Goal: Task Accomplishment & Management: Manage account settings

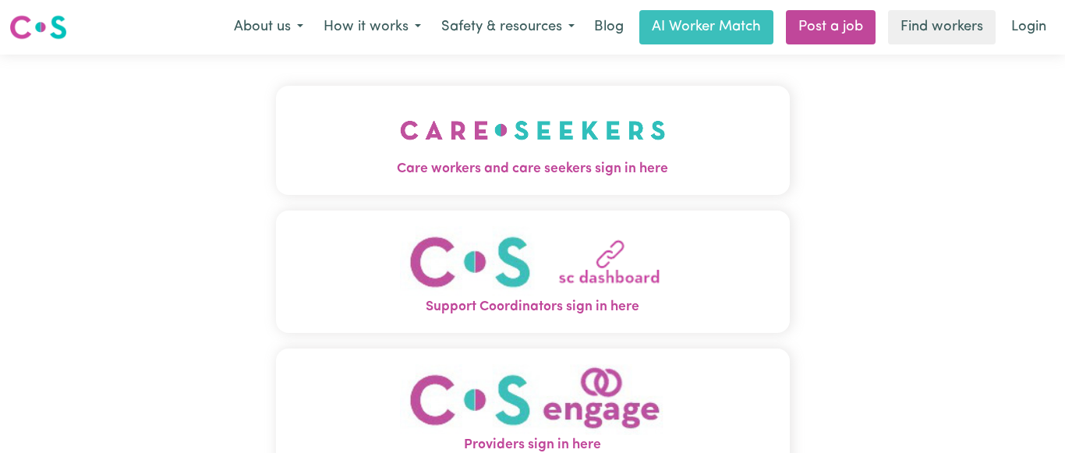
click at [542, 152] on img "Care workers and care seekers sign in here" at bounding box center [533, 130] width 266 height 58
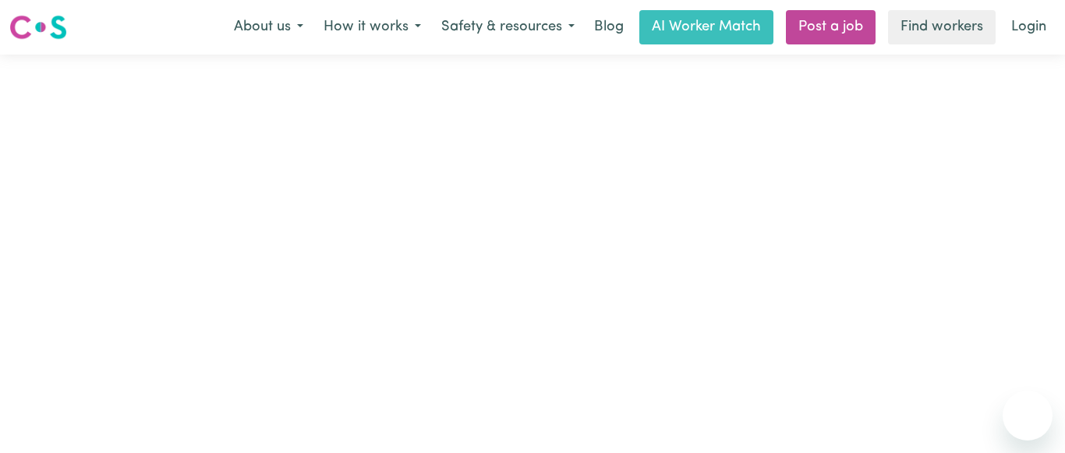
type input "[EMAIL_ADDRESS][DOMAIN_NAME]"
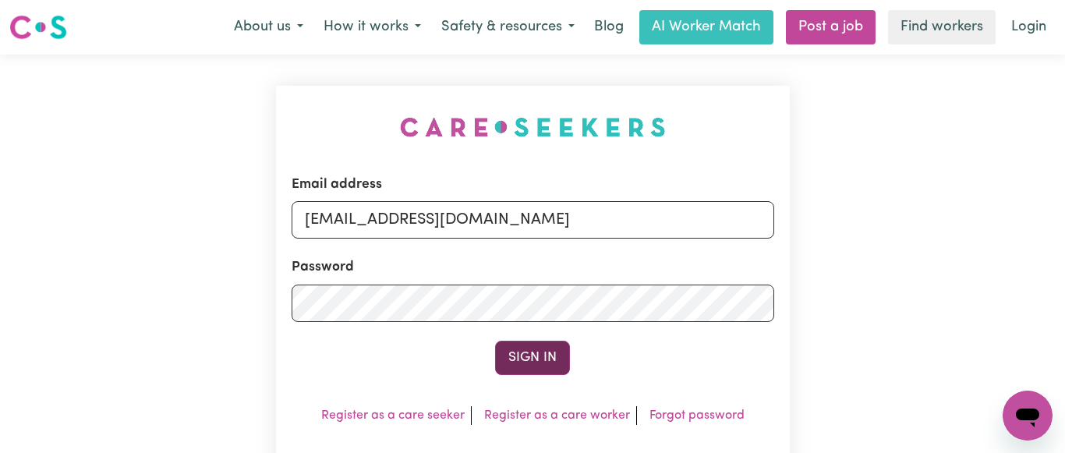
click at [522, 362] on button "Sign In" at bounding box center [532, 358] width 75 height 34
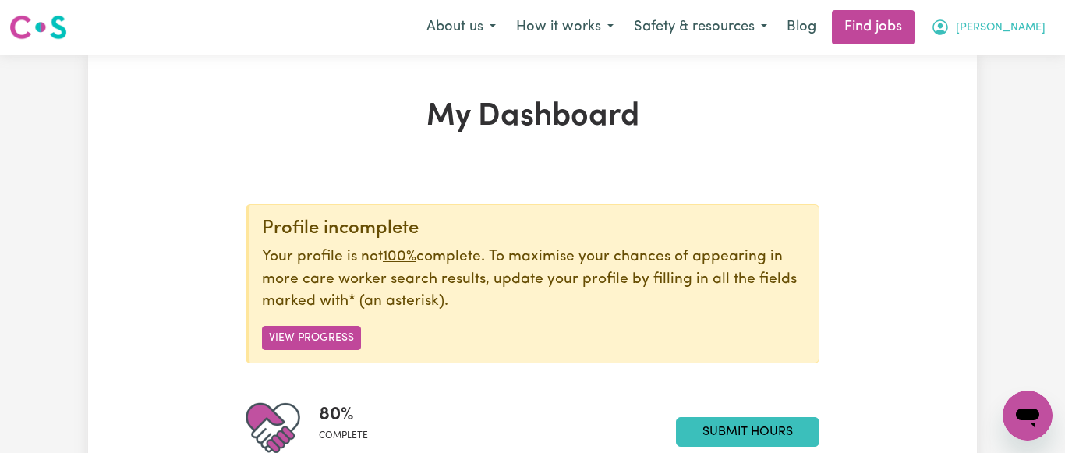
click at [1040, 32] on span "[PERSON_NAME]" at bounding box center [1001, 27] width 90 height 17
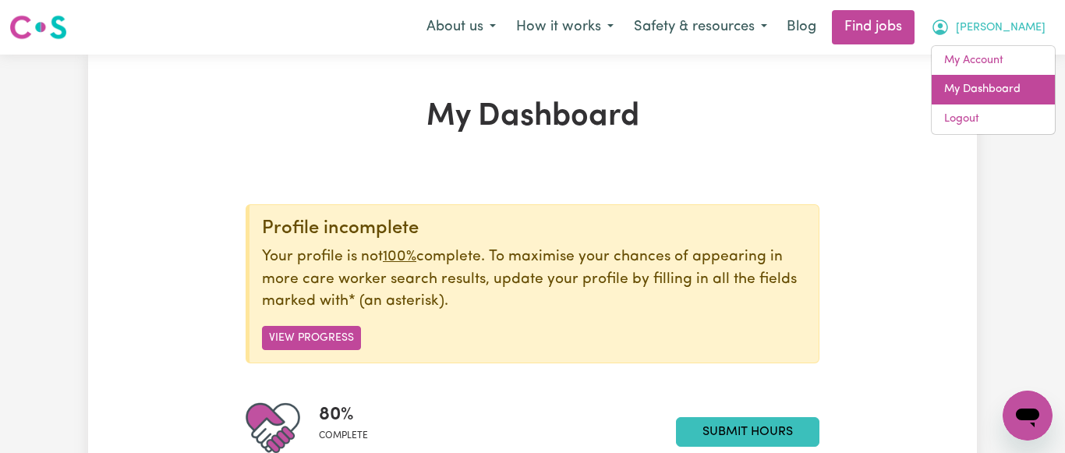
click at [978, 90] on link "My Dashboard" at bounding box center [992, 90] width 123 height 30
click at [991, 87] on link "My Dashboard" at bounding box center [992, 90] width 123 height 30
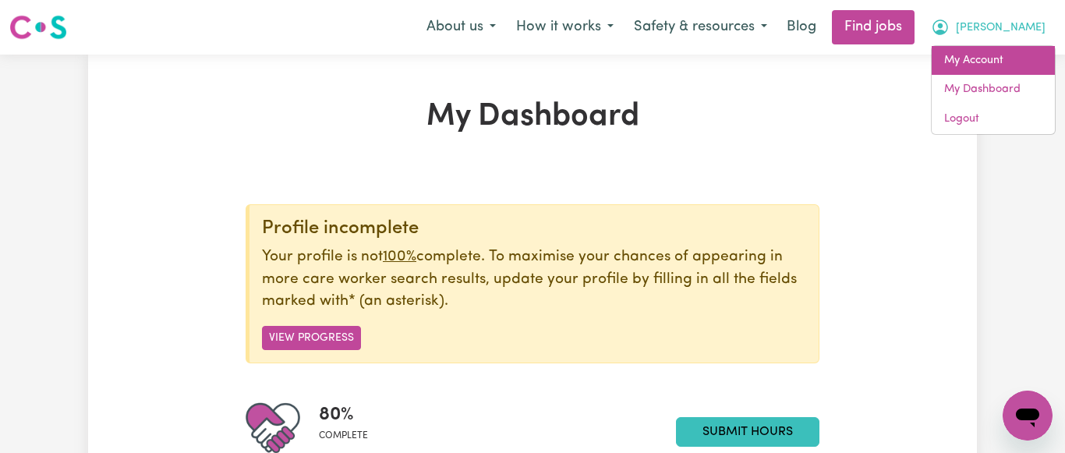
click at [984, 64] on link "My Account" at bounding box center [992, 61] width 123 height 30
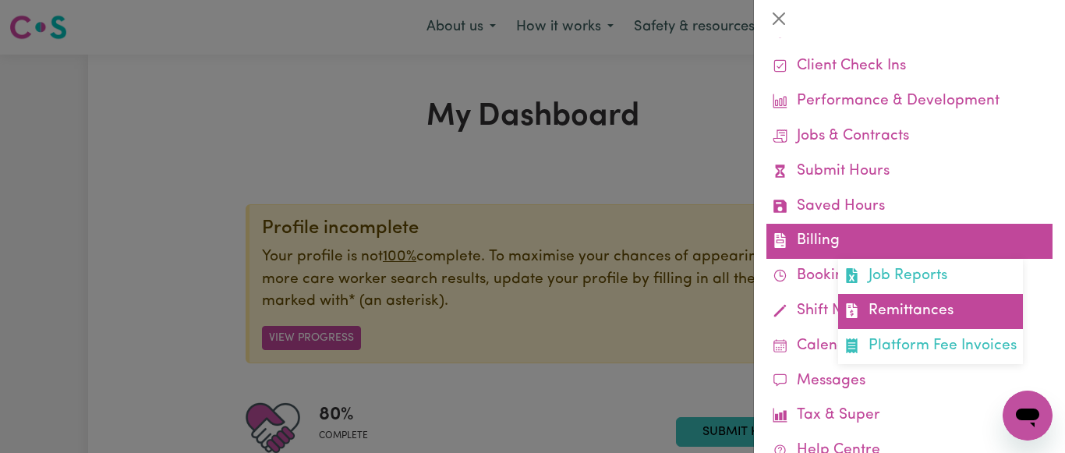
scroll to position [94, 0]
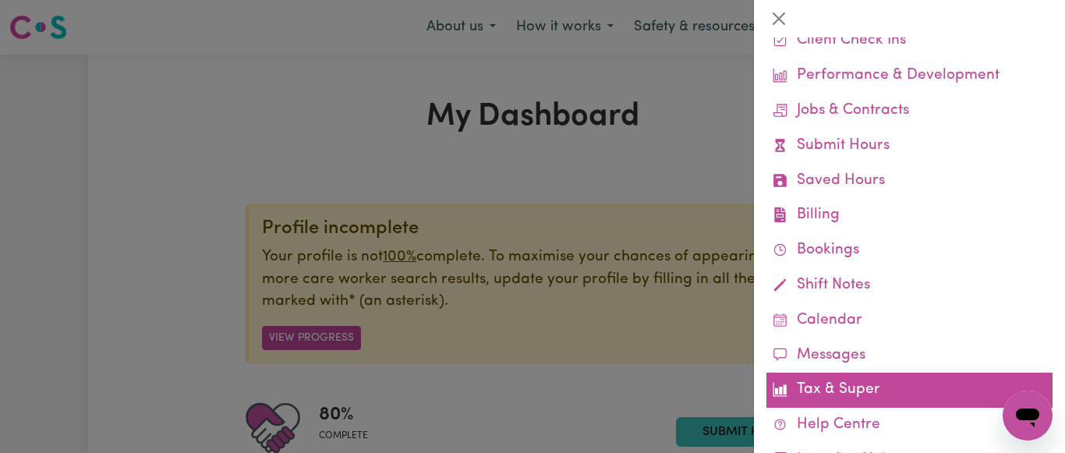
click at [864, 390] on link "Tax & Super" at bounding box center [909, 390] width 286 height 35
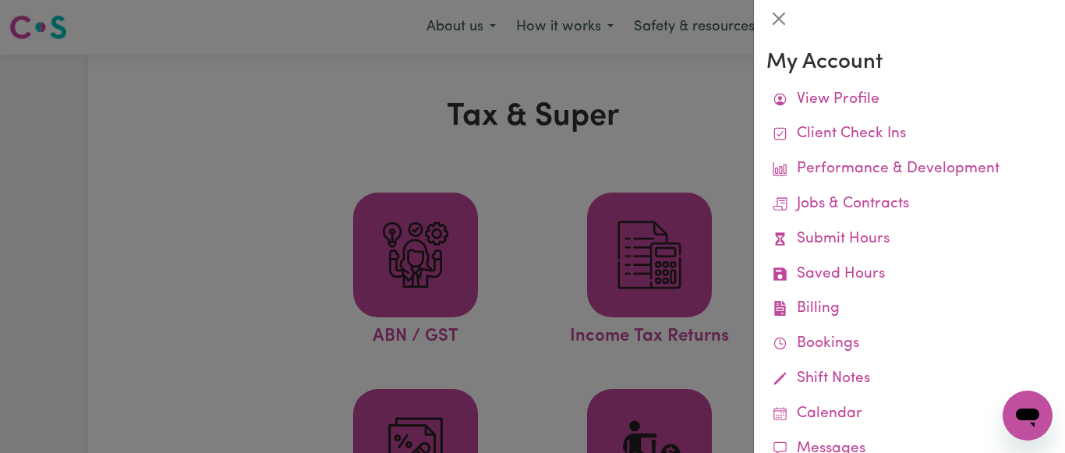
click at [550, 220] on div at bounding box center [532, 226] width 1065 height 453
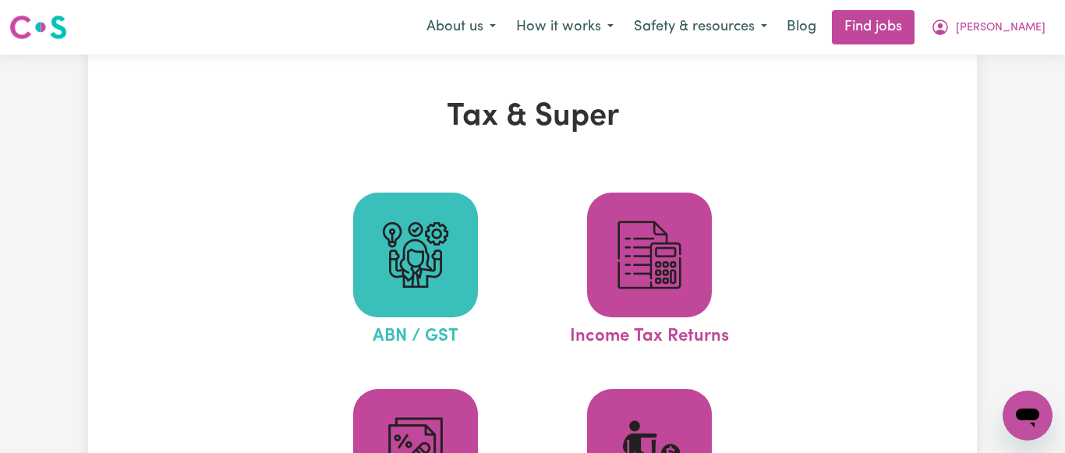
click at [415, 265] on img at bounding box center [415, 254] width 75 height 75
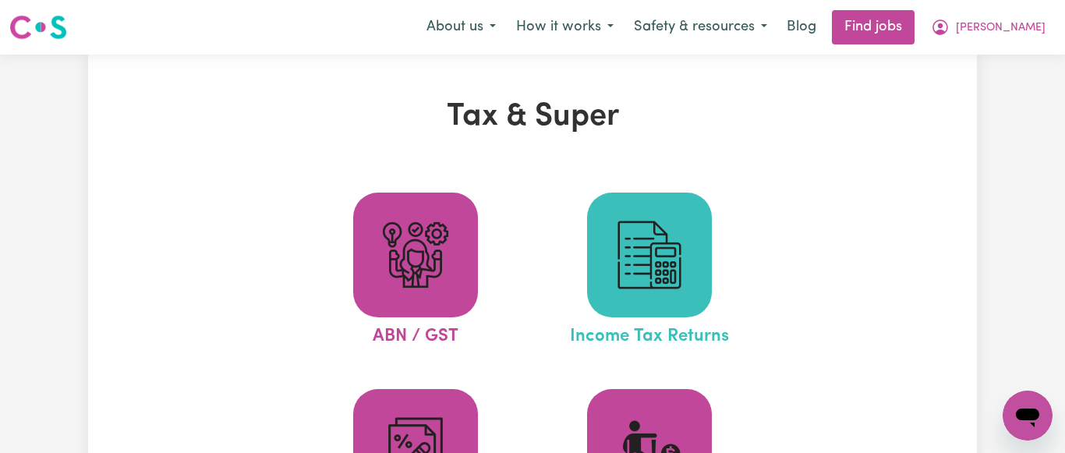
click at [647, 280] on img at bounding box center [649, 254] width 75 height 75
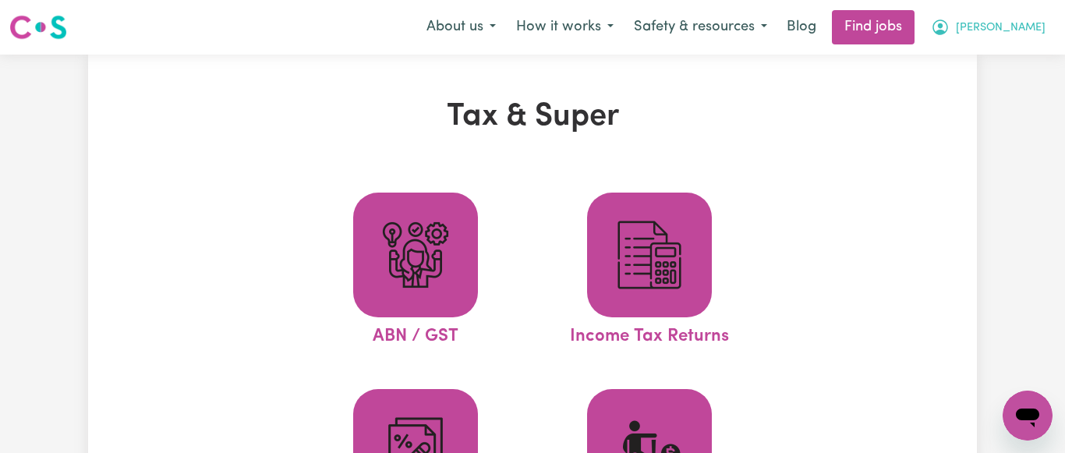
click at [1031, 23] on span "[PERSON_NAME]" at bounding box center [1001, 27] width 90 height 17
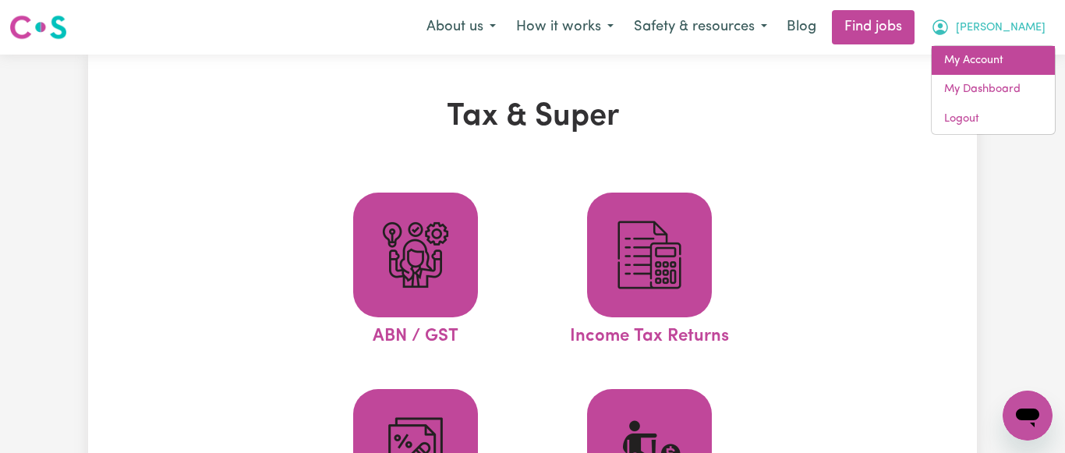
click at [991, 54] on link "My Account" at bounding box center [992, 61] width 123 height 30
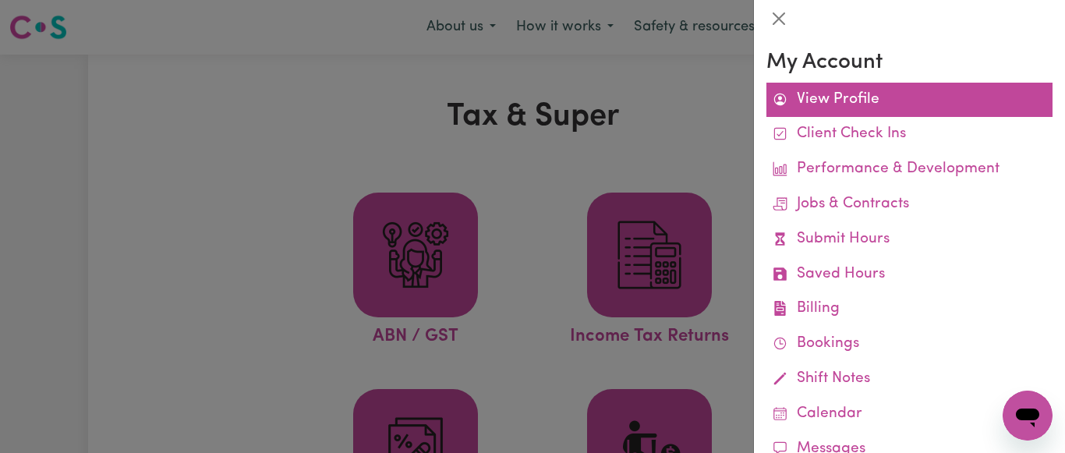
click at [861, 99] on link "View Profile" at bounding box center [909, 100] width 286 height 35
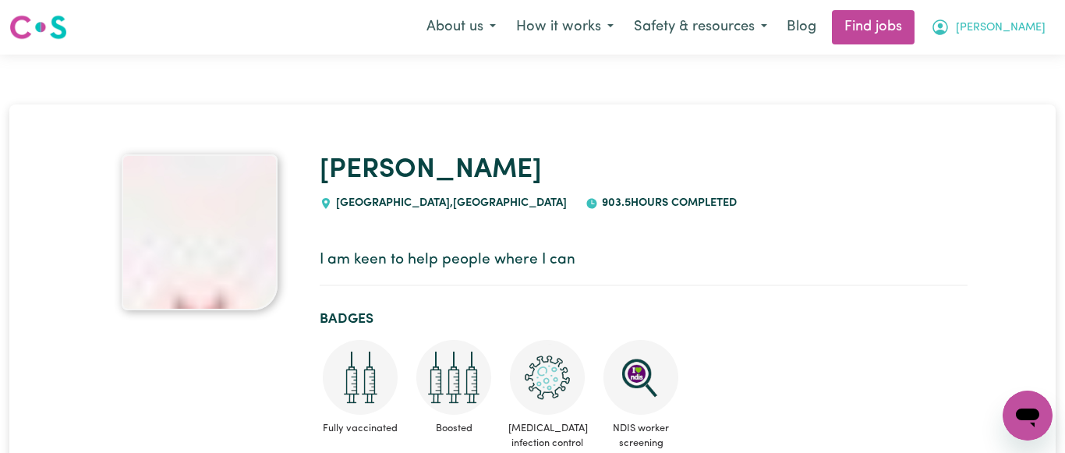
click at [1038, 26] on span "[PERSON_NAME]" at bounding box center [1001, 27] width 90 height 17
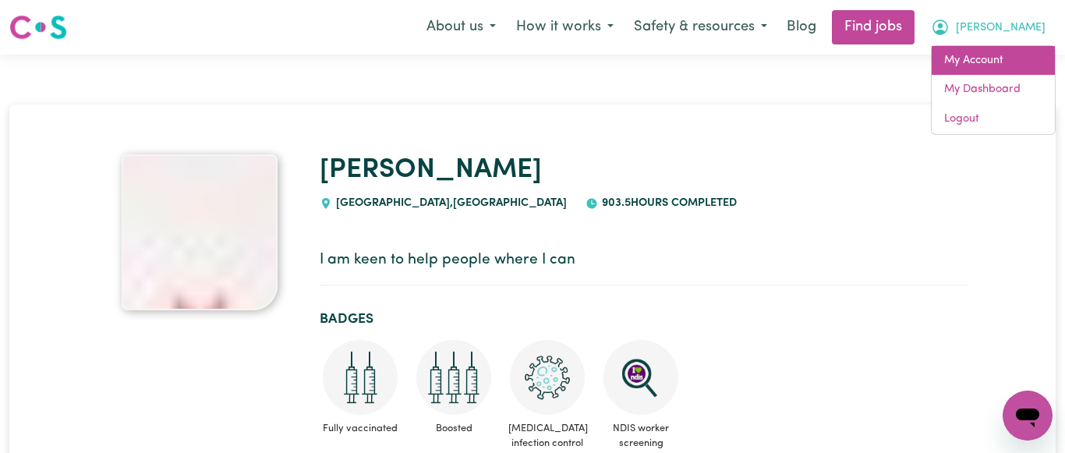
click at [966, 59] on link "My Account" at bounding box center [992, 61] width 123 height 30
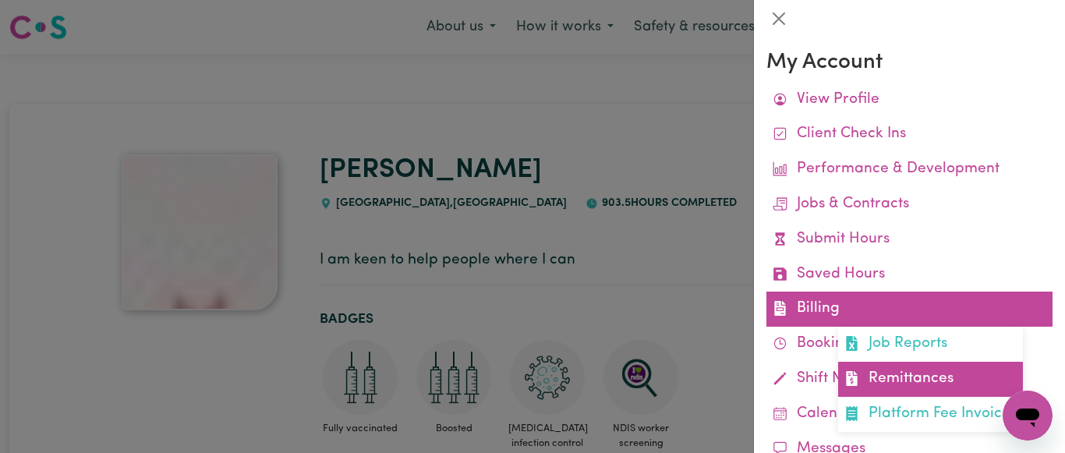
click at [937, 377] on link "Remittances" at bounding box center [930, 379] width 185 height 35
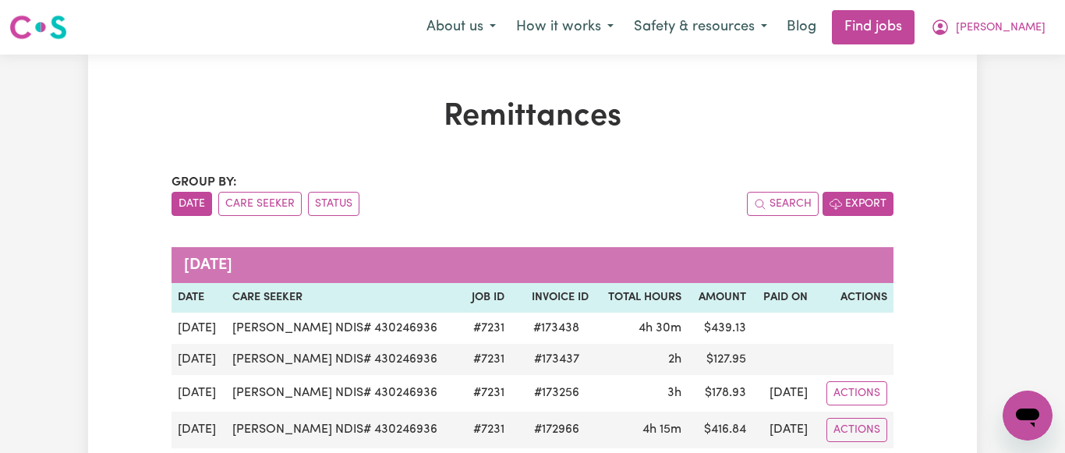
click at [865, 206] on button "Export" at bounding box center [857, 204] width 71 height 24
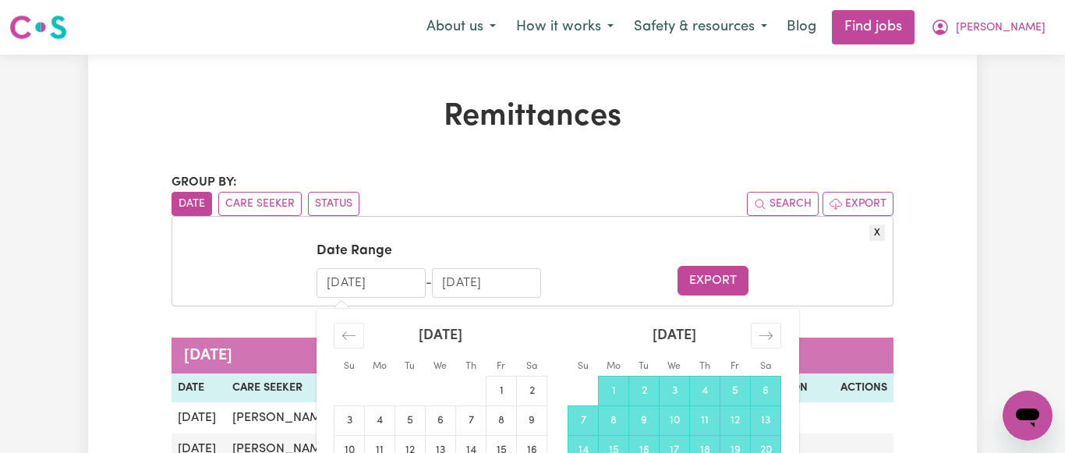
drag, startPoint x: 339, startPoint y: 281, endPoint x: 328, endPoint y: 281, distance: 10.9
click at [328, 281] on input "[DATE]" at bounding box center [370, 283] width 109 height 30
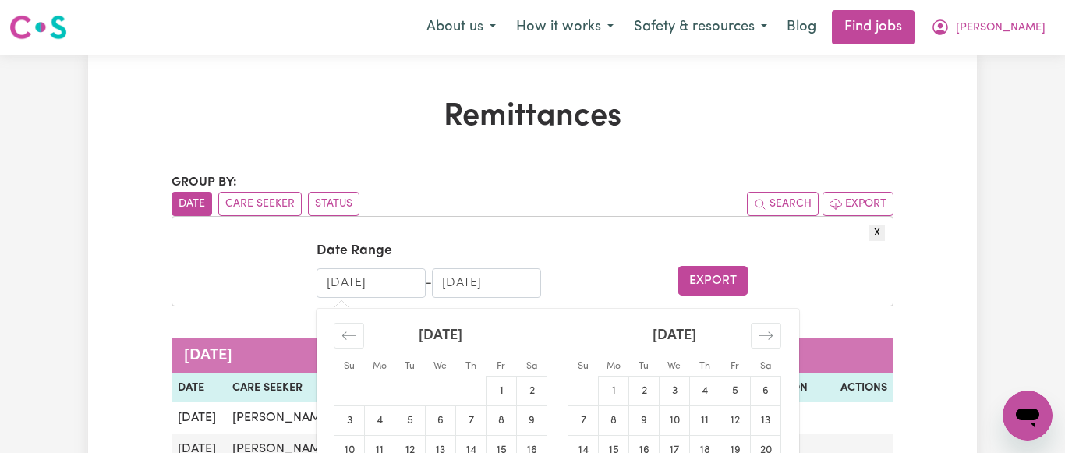
scroll to position [283, 0]
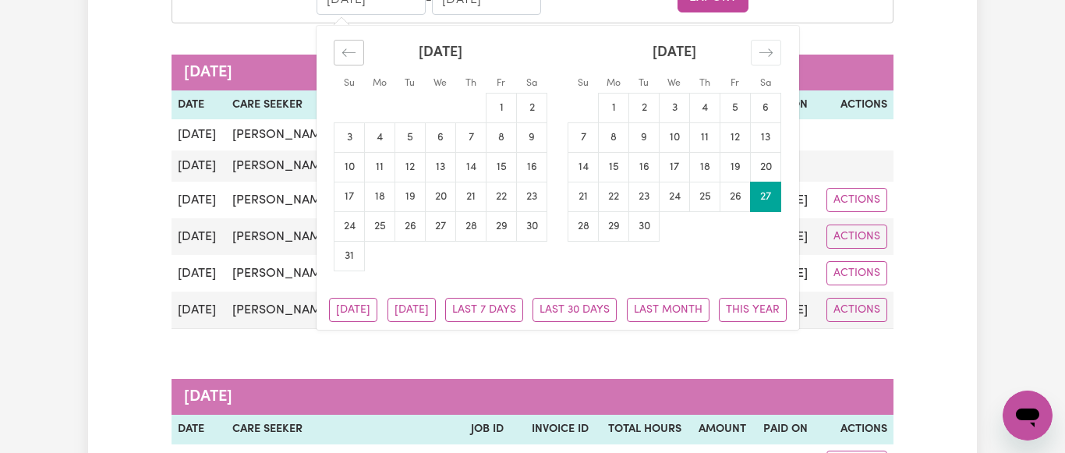
click at [346, 47] on icon "Move backward to switch to the previous month." at bounding box center [348, 52] width 15 height 15
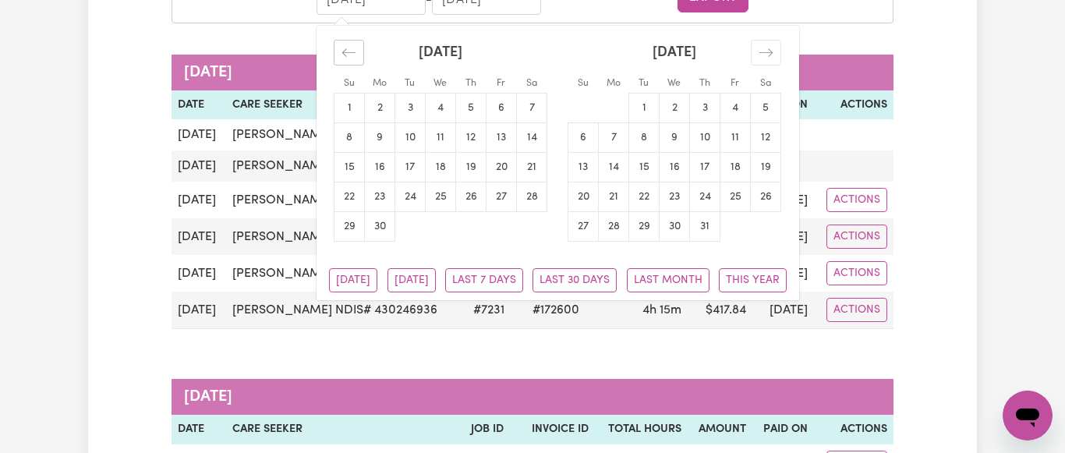
click at [346, 47] on icon "Move backward to switch to the previous month." at bounding box center [348, 52] width 15 height 15
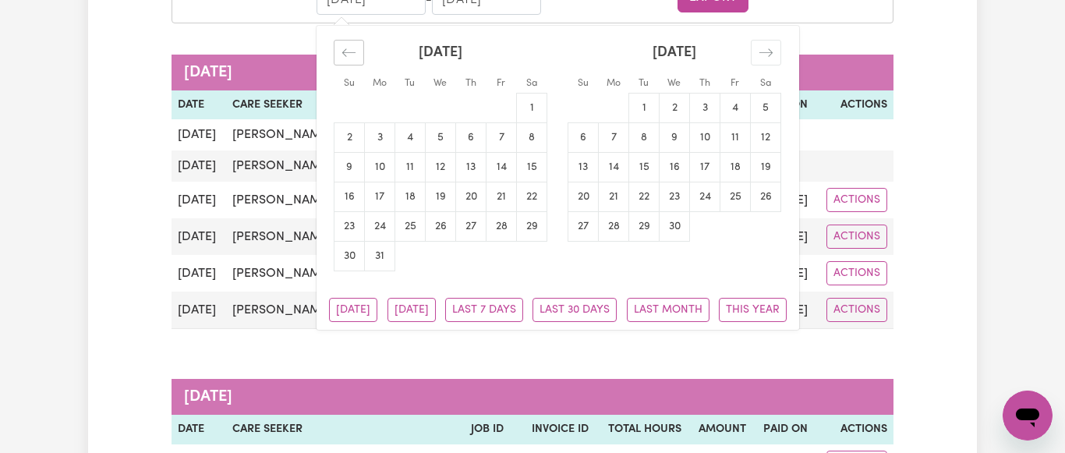
click at [346, 47] on icon "Move backward to switch to the previous month." at bounding box center [348, 52] width 15 height 15
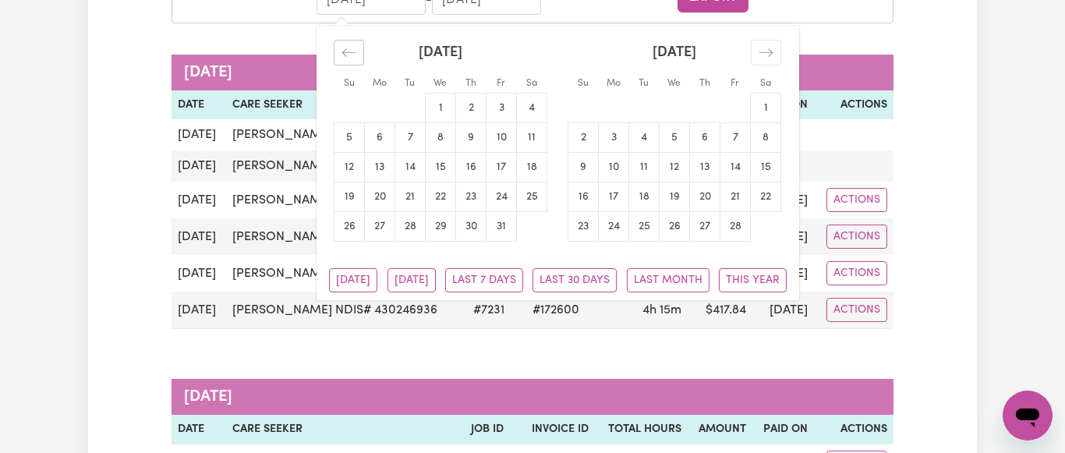
click at [346, 47] on icon "Move backward to switch to the previous month." at bounding box center [348, 52] width 15 height 15
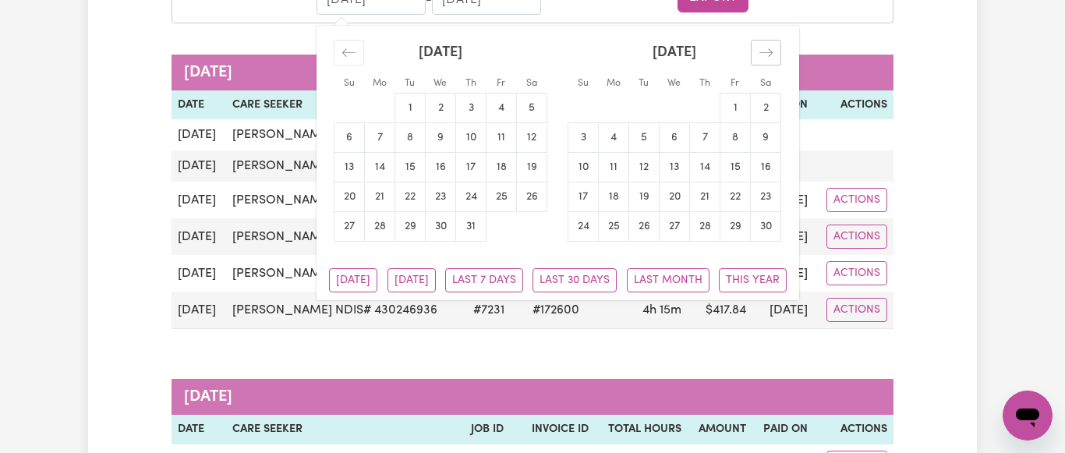
click at [772, 53] on icon "Move forward to switch to the next month." at bounding box center [765, 52] width 15 height 15
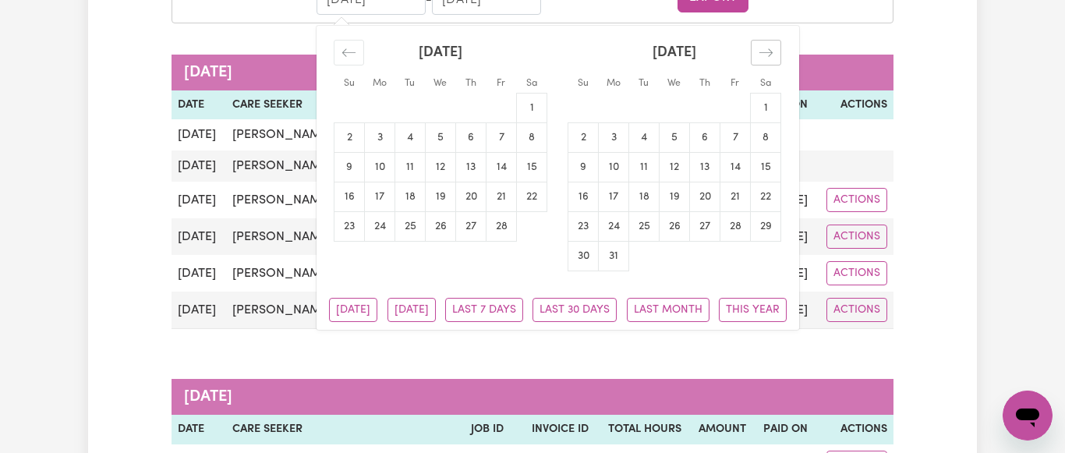
click at [772, 53] on icon "Move forward to switch to the next month." at bounding box center [765, 52] width 15 height 15
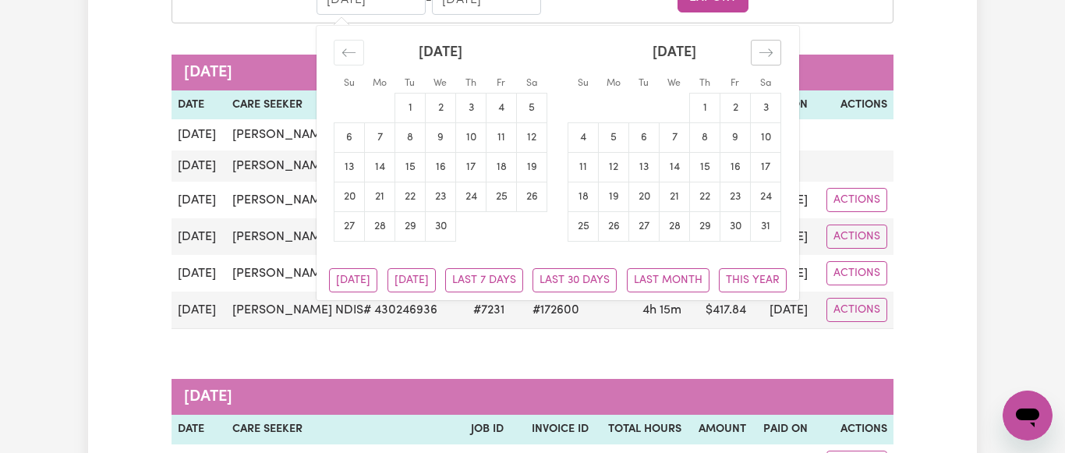
click at [772, 53] on icon "Move forward to switch to the next month." at bounding box center [765, 52] width 15 height 15
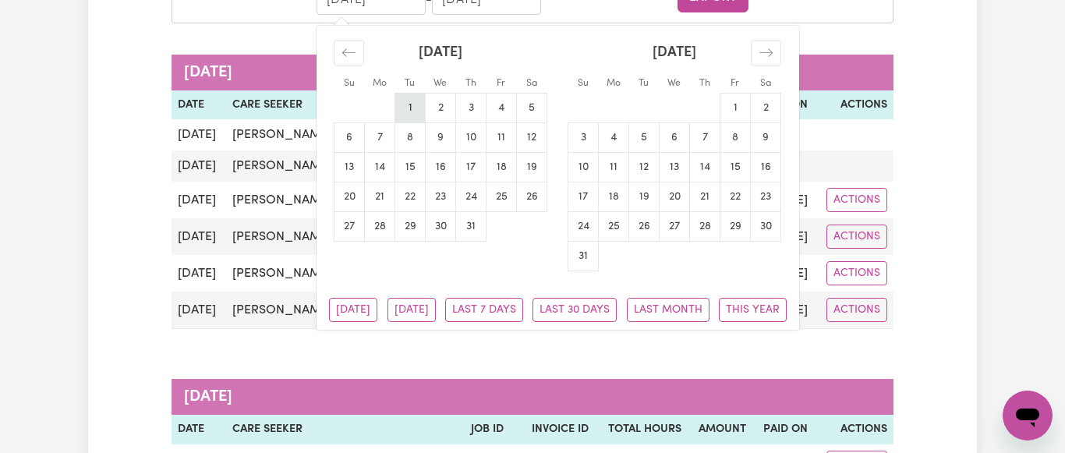
click at [399, 107] on td "1" at bounding box center [410, 108] width 30 height 30
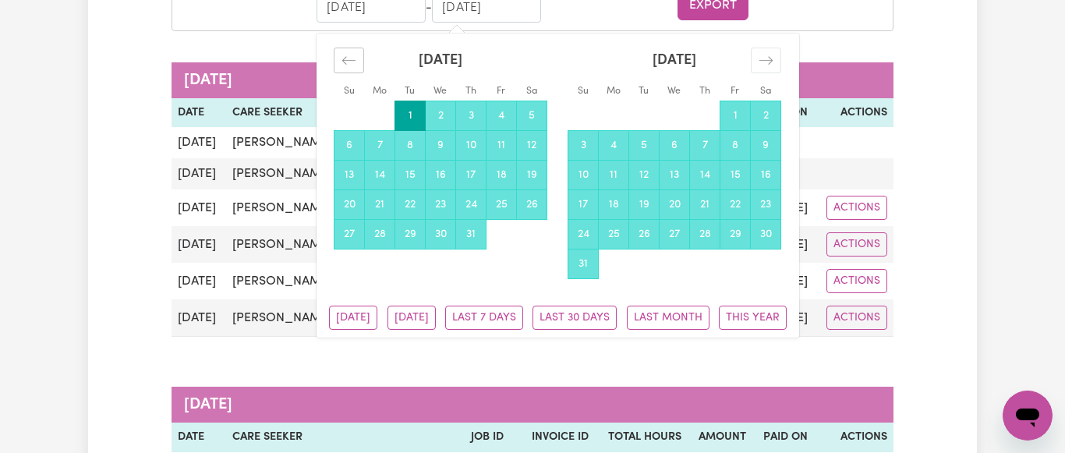
click at [344, 58] on icon "Move backward to switch to the previous month." at bounding box center [348, 60] width 15 height 15
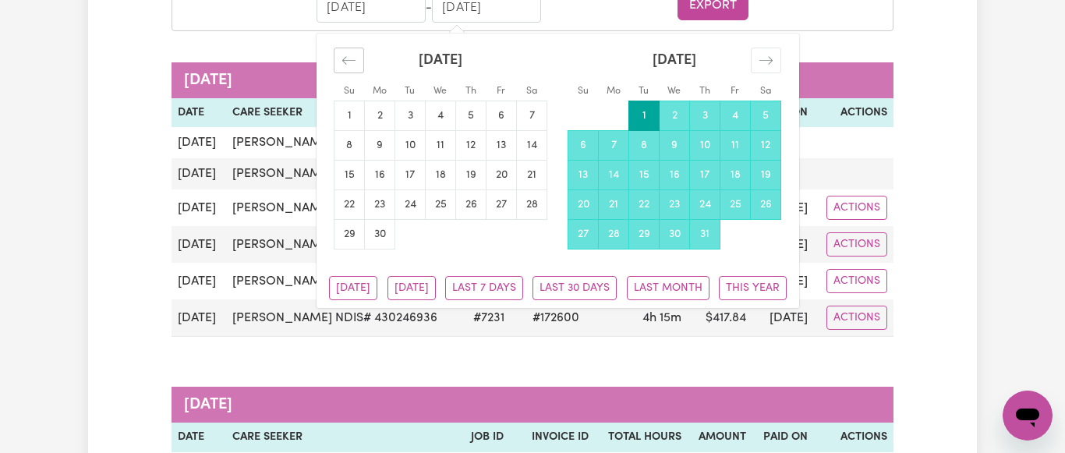
click at [344, 58] on icon "Move backward to switch to the previous month." at bounding box center [348, 60] width 15 height 15
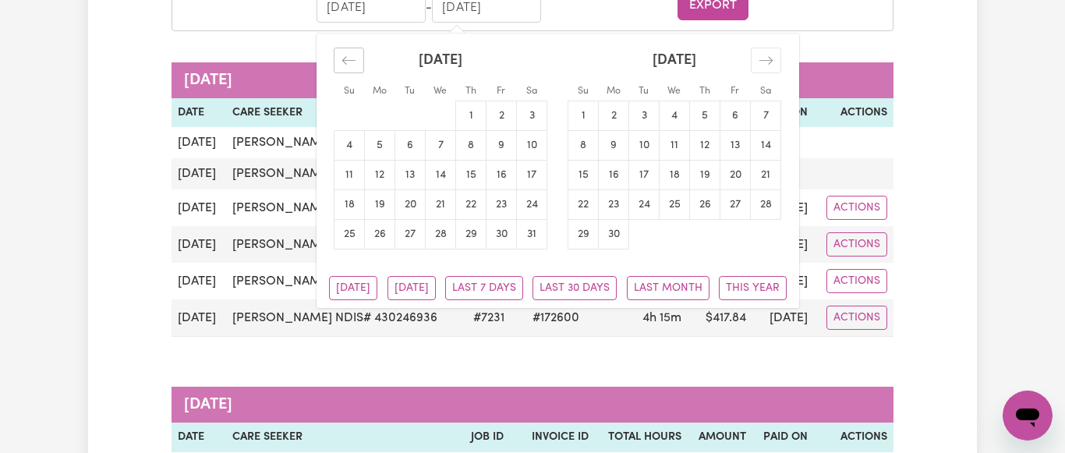
click at [344, 58] on icon "Move backward to switch to the previous month." at bounding box center [348, 60] width 15 height 15
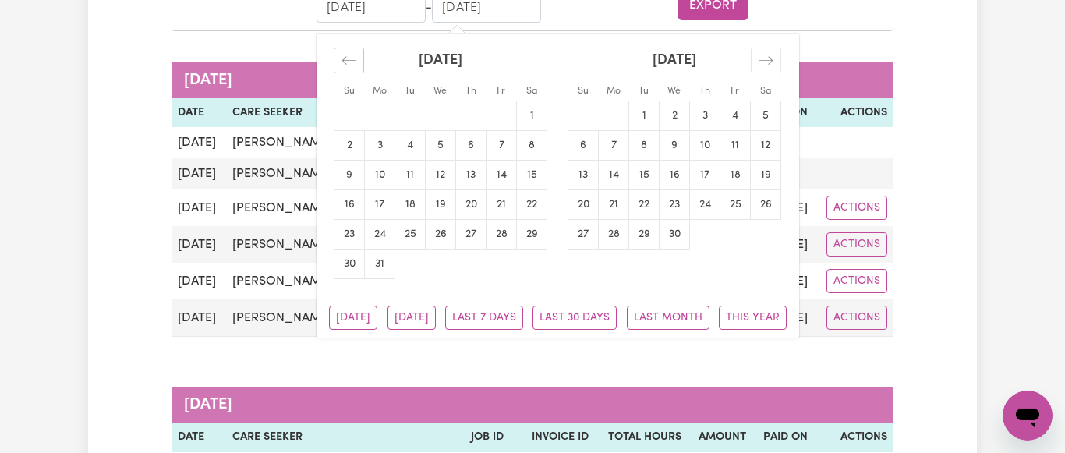
click at [344, 58] on icon "Move backward to switch to the previous month." at bounding box center [348, 60] width 15 height 15
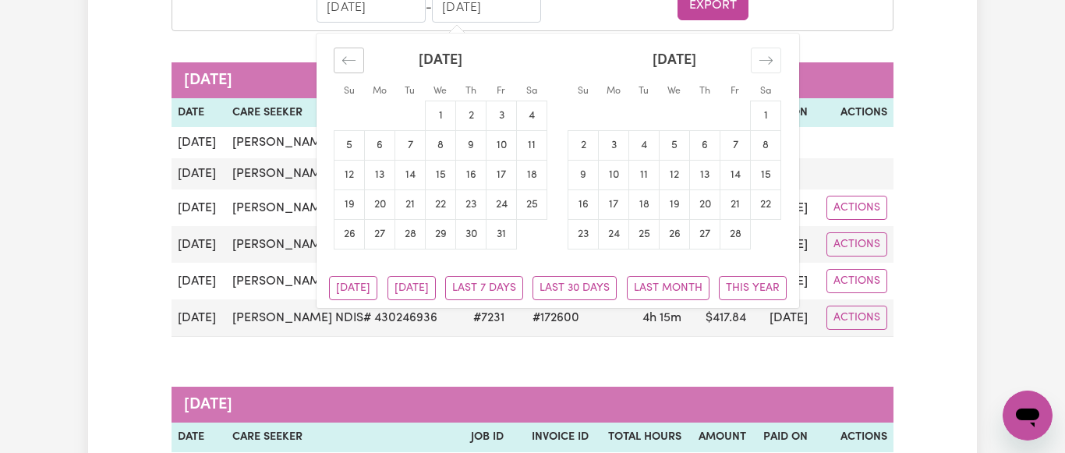
click at [344, 58] on icon "Move backward to switch to the previous month." at bounding box center [348, 60] width 15 height 15
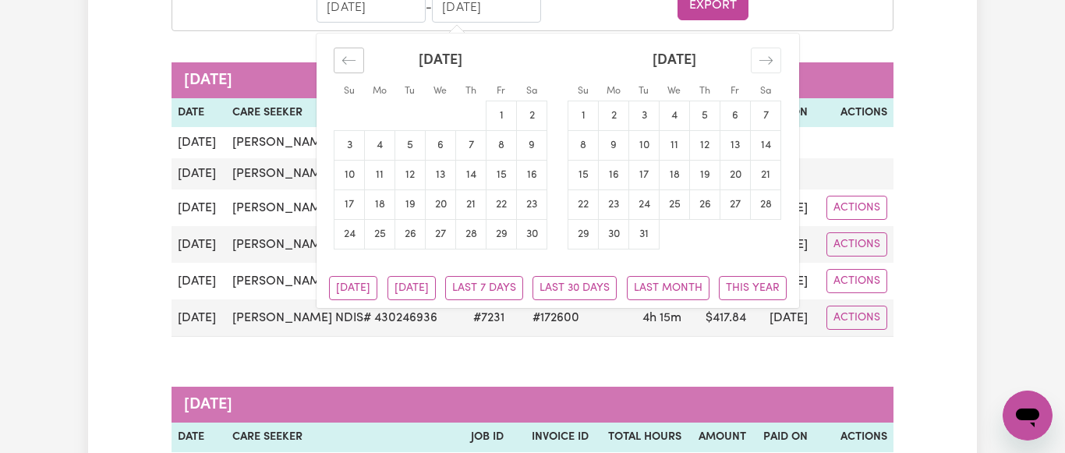
click at [344, 58] on icon "Move backward to switch to the previous month." at bounding box center [348, 60] width 15 height 15
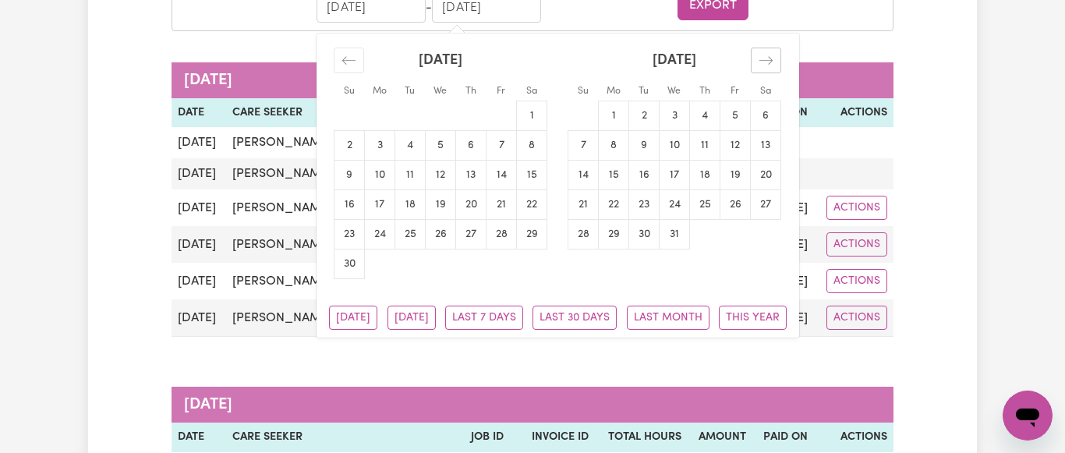
click at [763, 70] on div "Move forward to switch to the next month." at bounding box center [766, 61] width 30 height 26
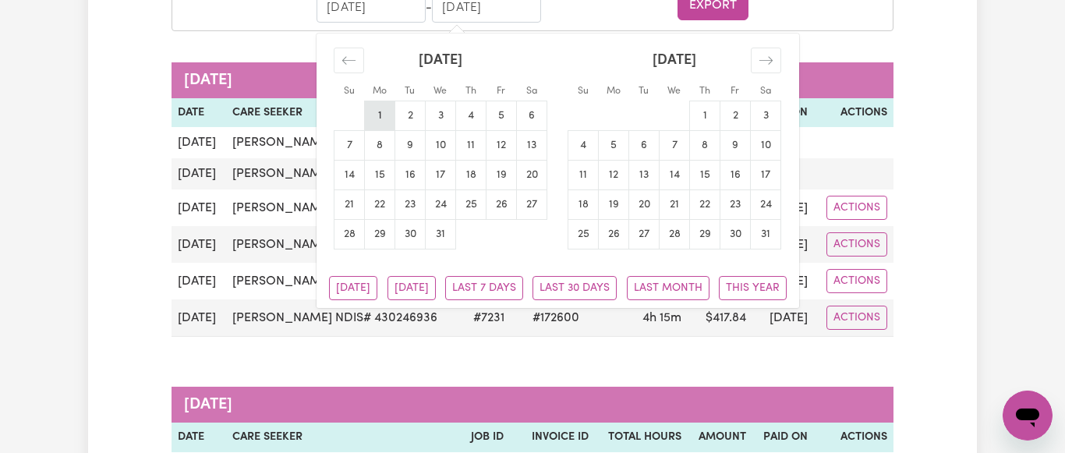
click at [380, 115] on td "1" at bounding box center [380, 116] width 30 height 30
type input "[DATE]"
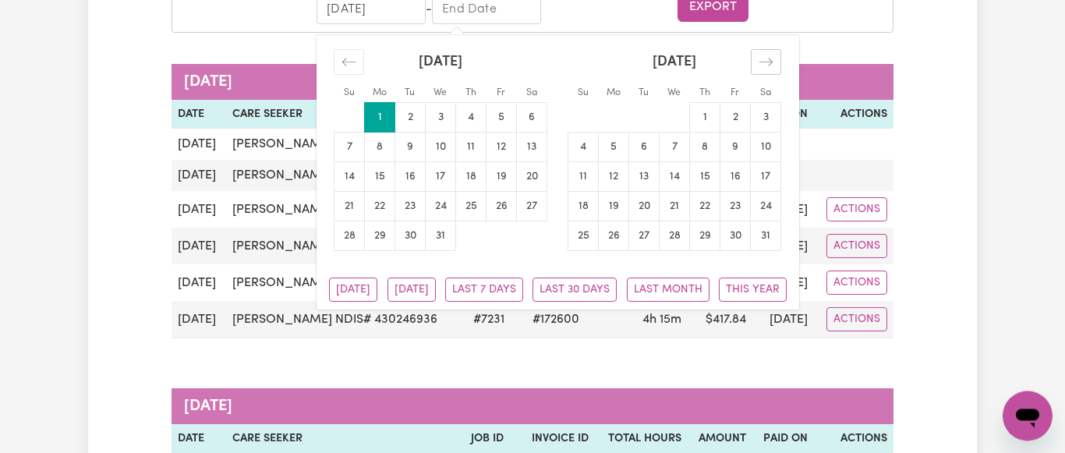
click at [771, 62] on icon "Move forward to switch to the next month." at bounding box center [765, 62] width 13 height 8
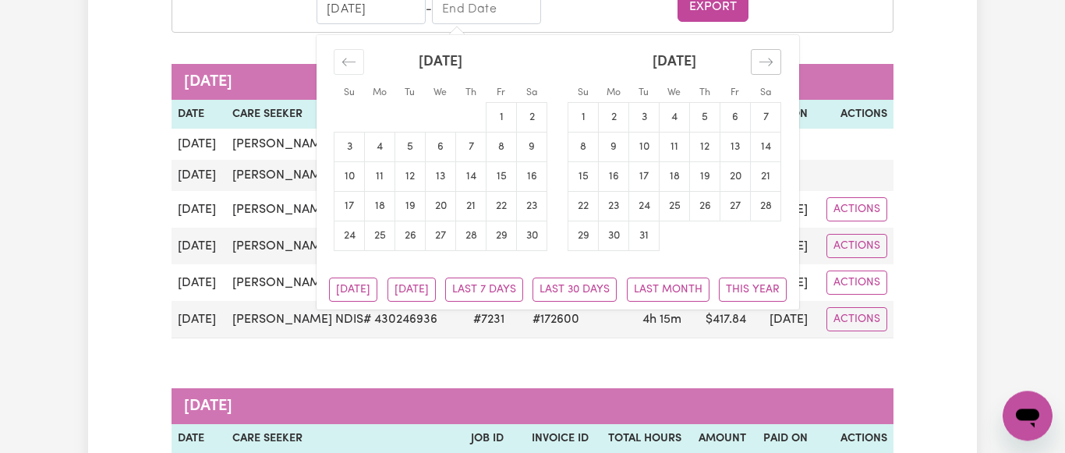
click at [771, 62] on icon "Move forward to switch to the next month." at bounding box center [765, 62] width 13 height 8
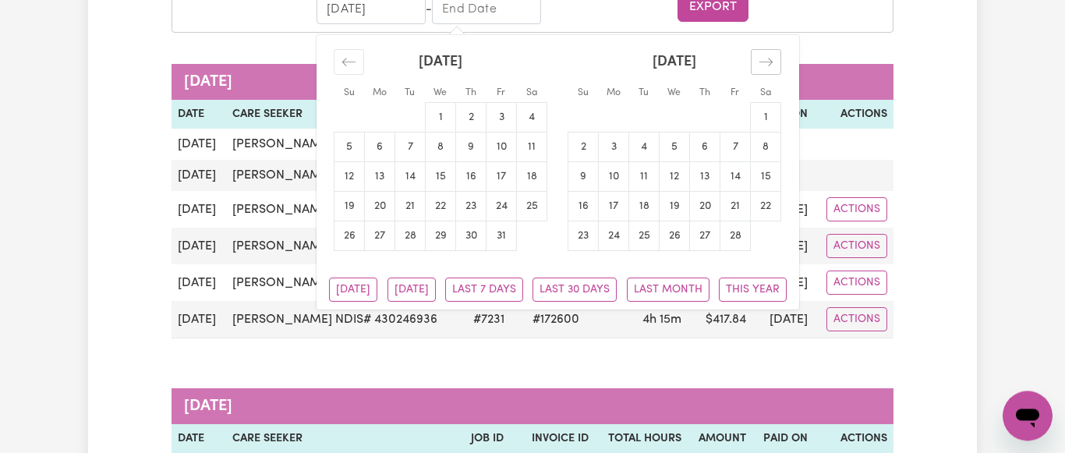
click at [771, 62] on icon "Move forward to switch to the next month." at bounding box center [765, 62] width 13 height 8
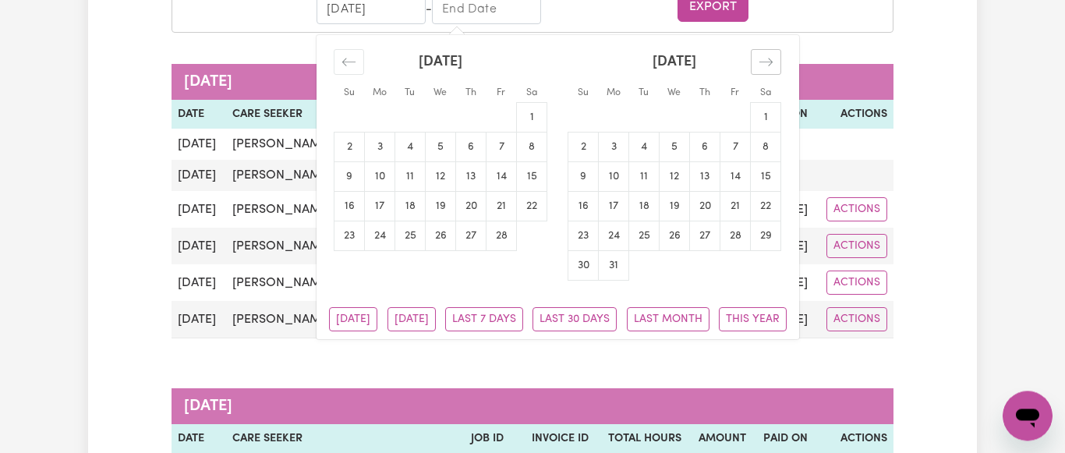
click at [771, 62] on icon "Move forward to switch to the next month." at bounding box center [765, 62] width 13 height 8
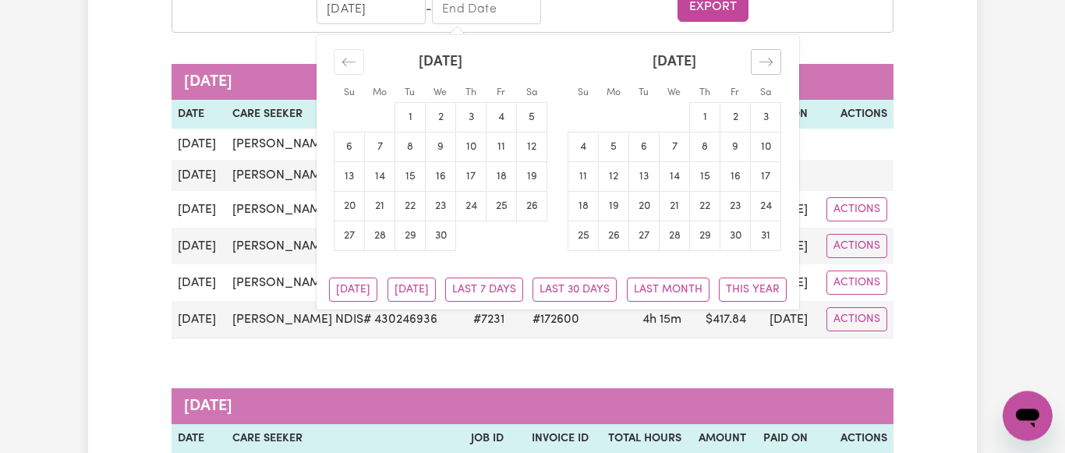
click at [771, 62] on icon "Move forward to switch to the next month." at bounding box center [765, 62] width 13 height 8
click at [615, 237] on td "30" at bounding box center [614, 236] width 30 height 30
type input "[DATE]"
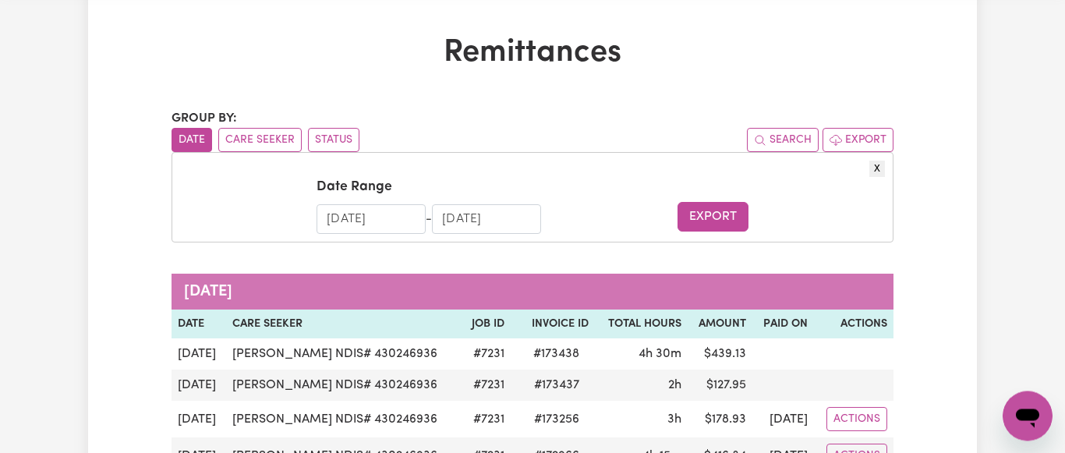
scroll to position [35, 0]
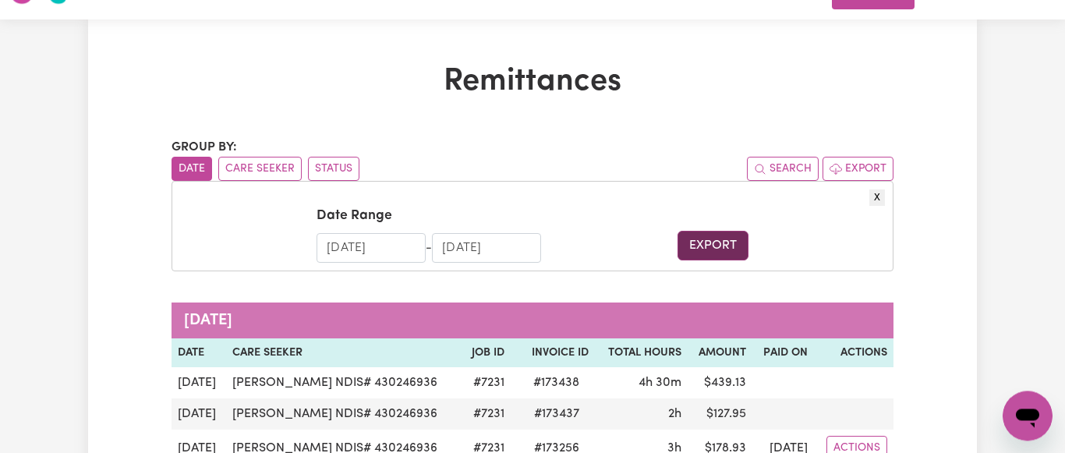
click at [713, 246] on button "Export" at bounding box center [712, 246] width 70 height 30
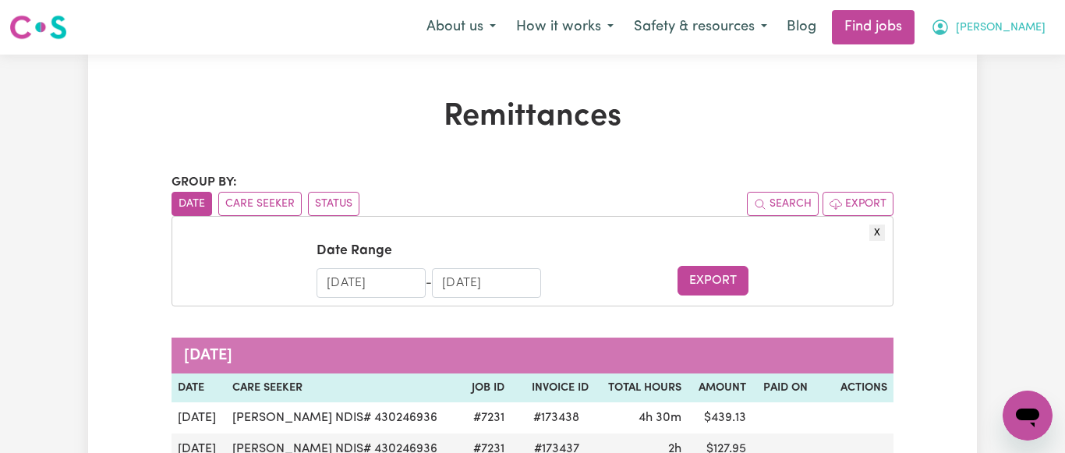
click at [1032, 26] on span "[PERSON_NAME]" at bounding box center [1001, 27] width 90 height 17
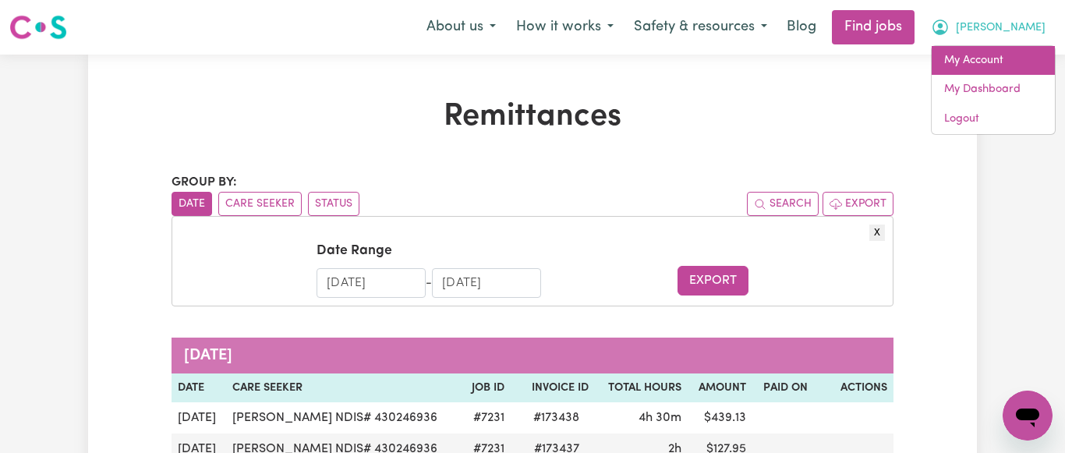
click at [977, 65] on link "My Account" at bounding box center [992, 61] width 123 height 30
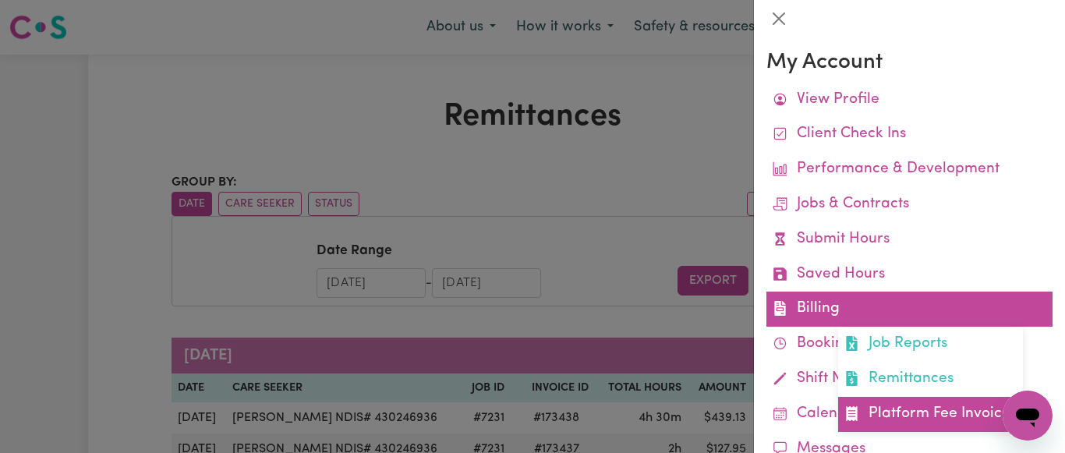
click at [888, 415] on link "Platform Fee Invoices" at bounding box center [930, 414] width 185 height 35
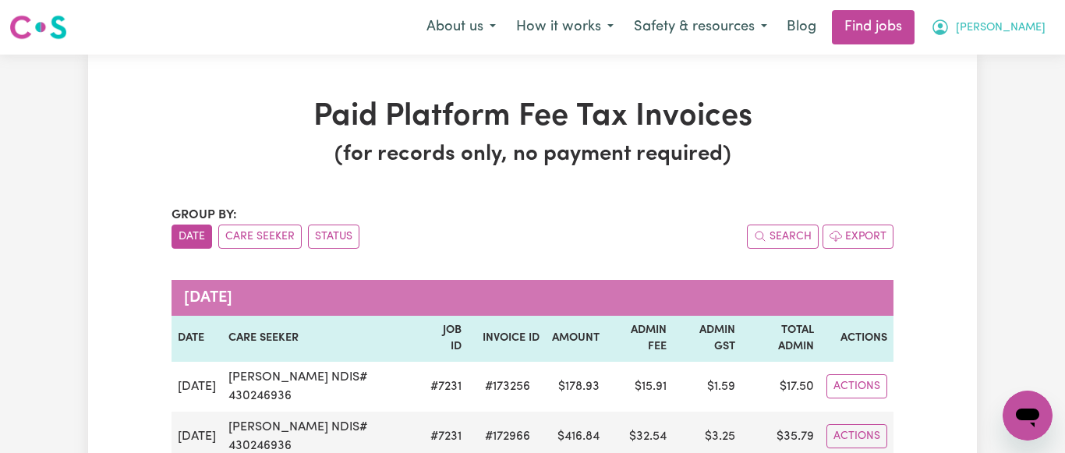
click at [1037, 26] on span "[PERSON_NAME]" at bounding box center [1001, 27] width 90 height 17
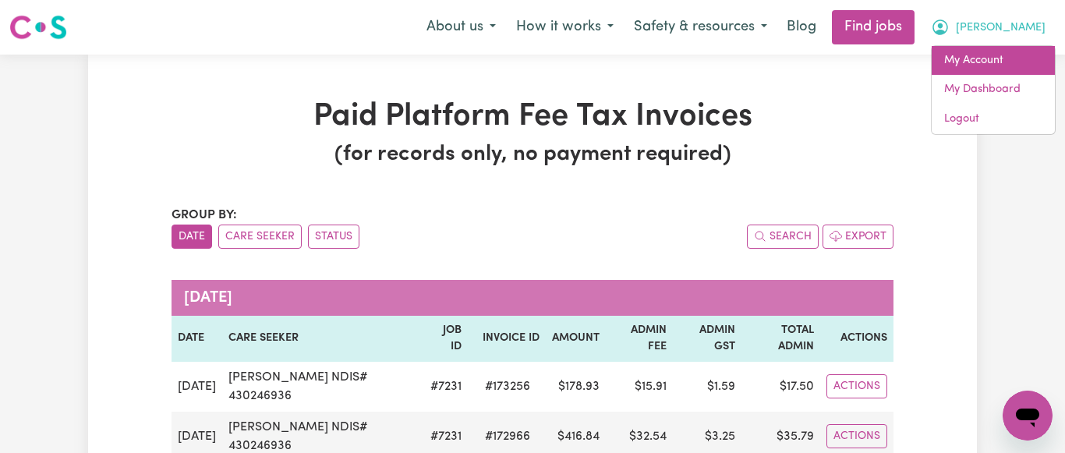
click at [977, 60] on link "My Account" at bounding box center [992, 61] width 123 height 30
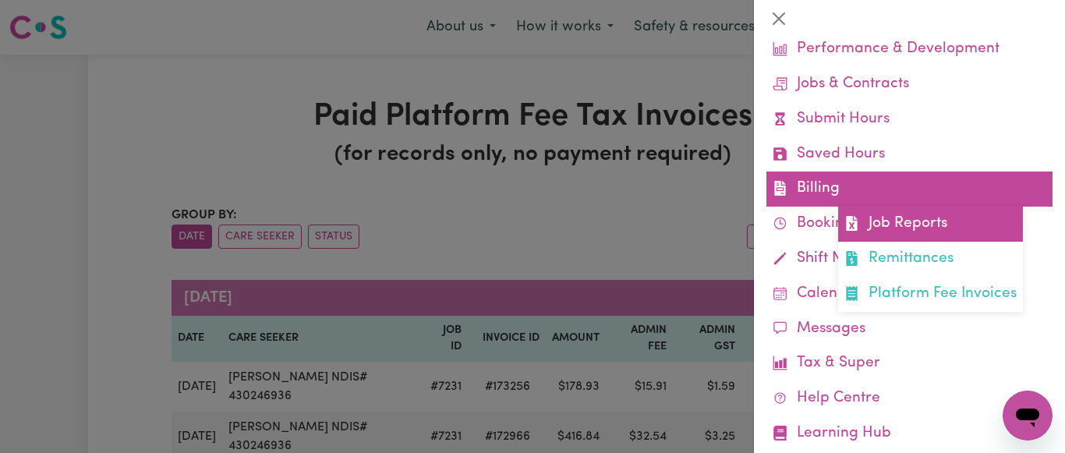
scroll to position [156, 0]
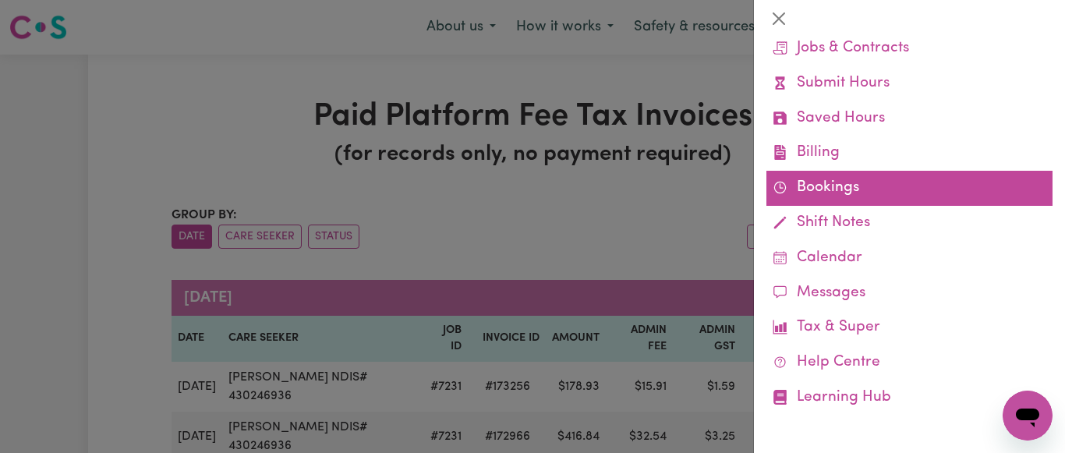
click at [829, 185] on link "Bookings" at bounding box center [909, 188] width 286 height 35
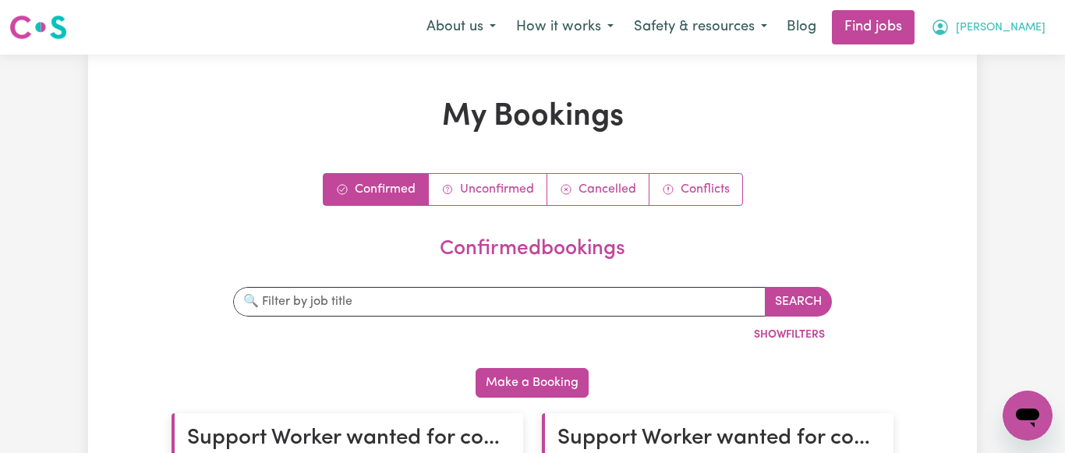
click at [1037, 26] on span "[PERSON_NAME]" at bounding box center [1001, 27] width 90 height 17
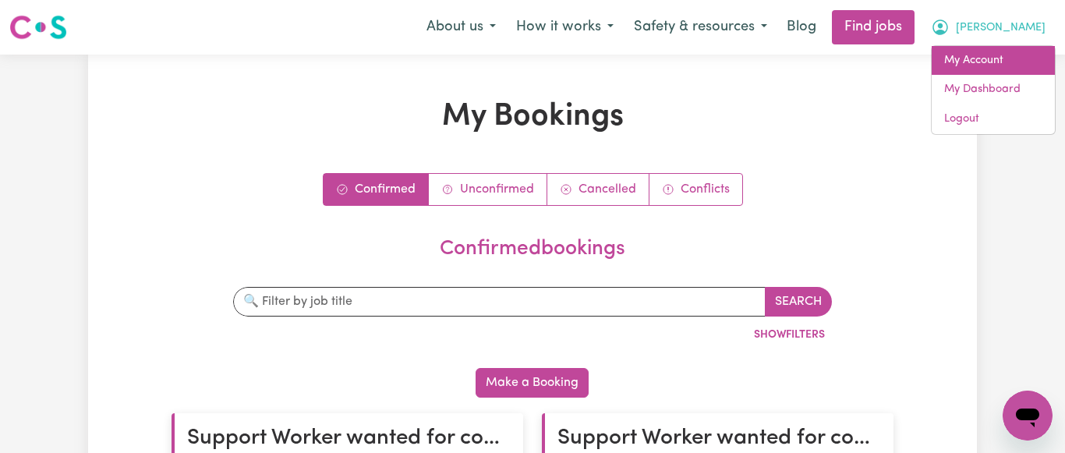
click at [985, 62] on link "My Account" at bounding box center [992, 61] width 123 height 30
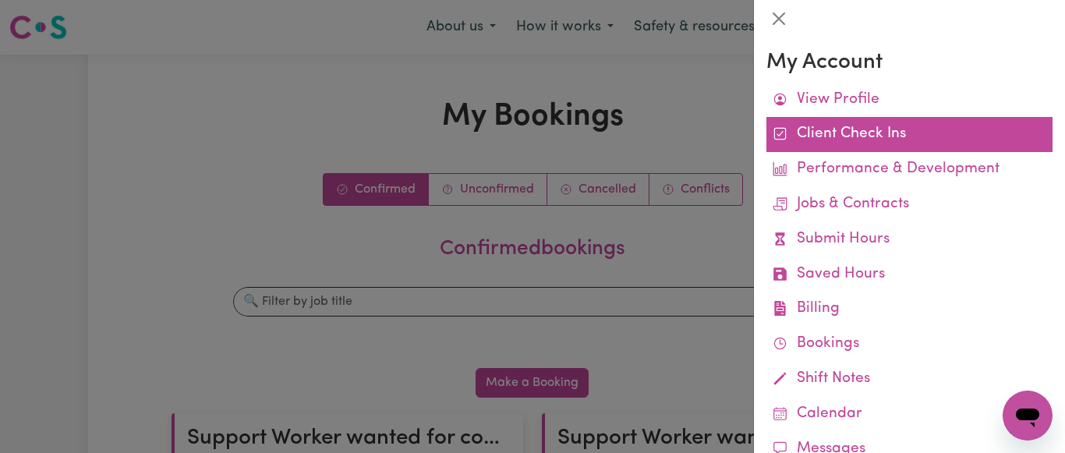
click at [838, 132] on link "Client Check Ins" at bounding box center [909, 134] width 286 height 35
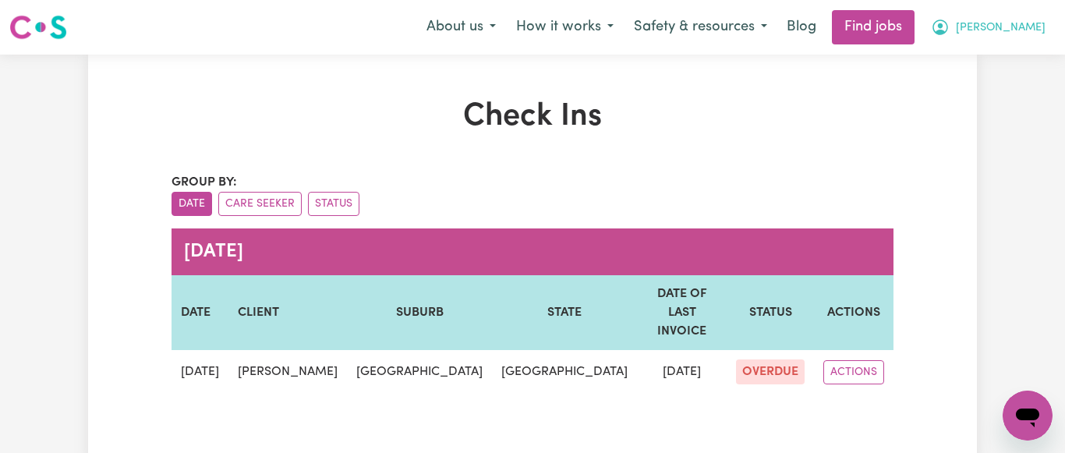
click at [1033, 27] on span "[PERSON_NAME]" at bounding box center [1001, 27] width 90 height 17
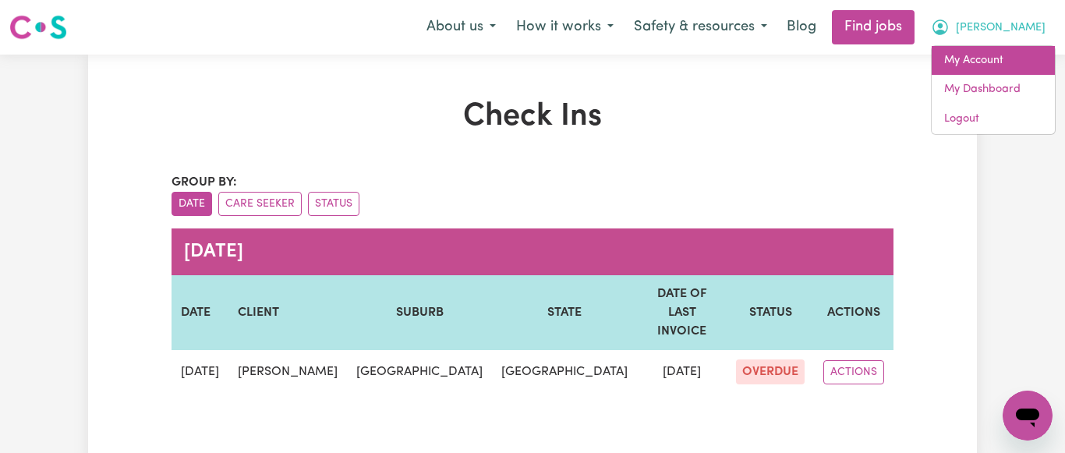
click at [981, 62] on link "My Account" at bounding box center [992, 61] width 123 height 30
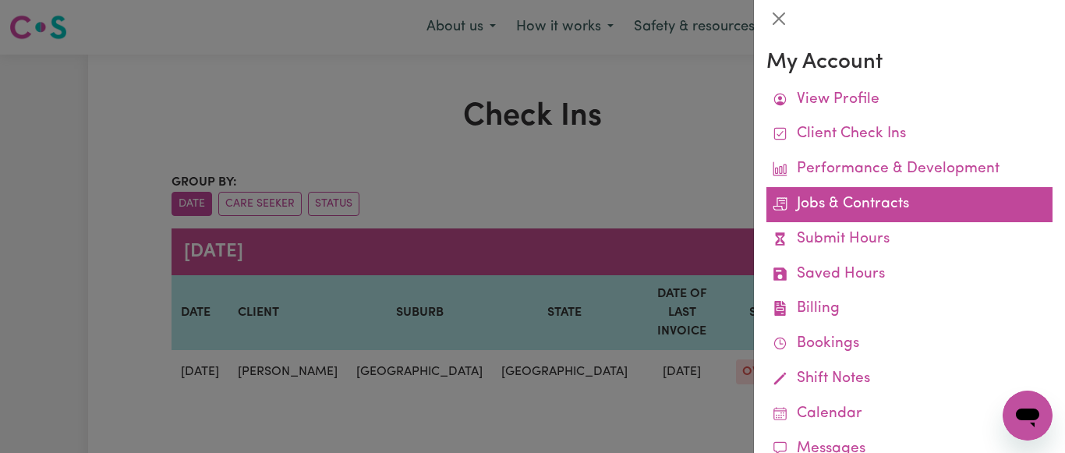
click at [878, 205] on link "Jobs & Contracts" at bounding box center [909, 204] width 286 height 35
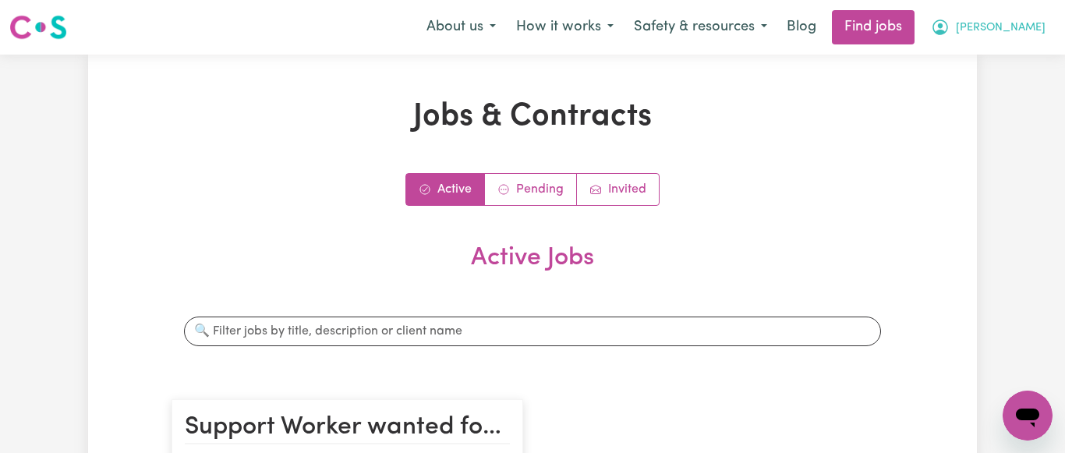
click at [1037, 26] on span "[PERSON_NAME]" at bounding box center [1001, 27] width 90 height 17
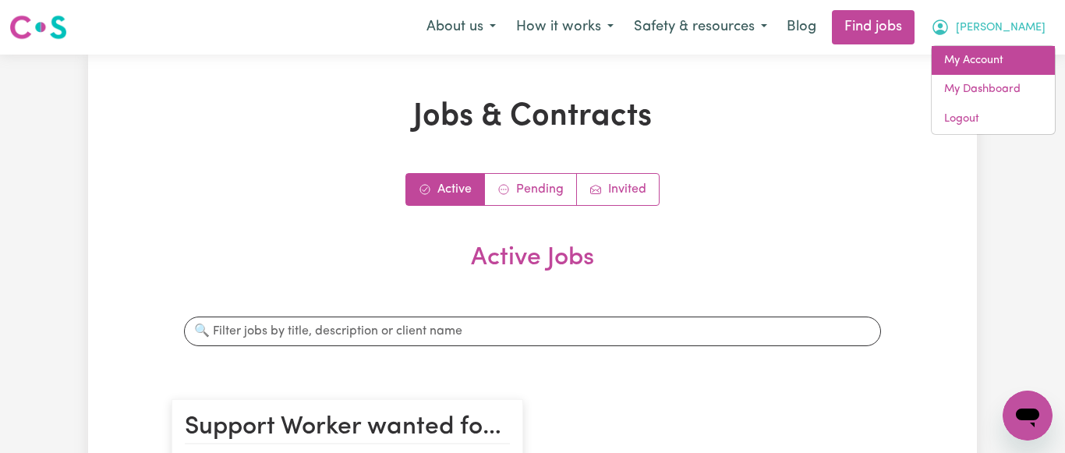
click at [980, 62] on link "My Account" at bounding box center [992, 61] width 123 height 30
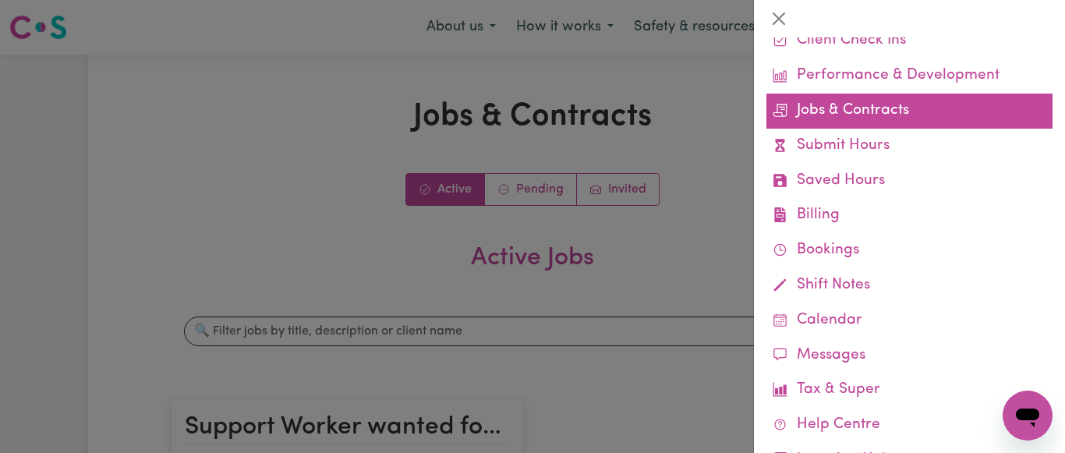
scroll to position [156, 0]
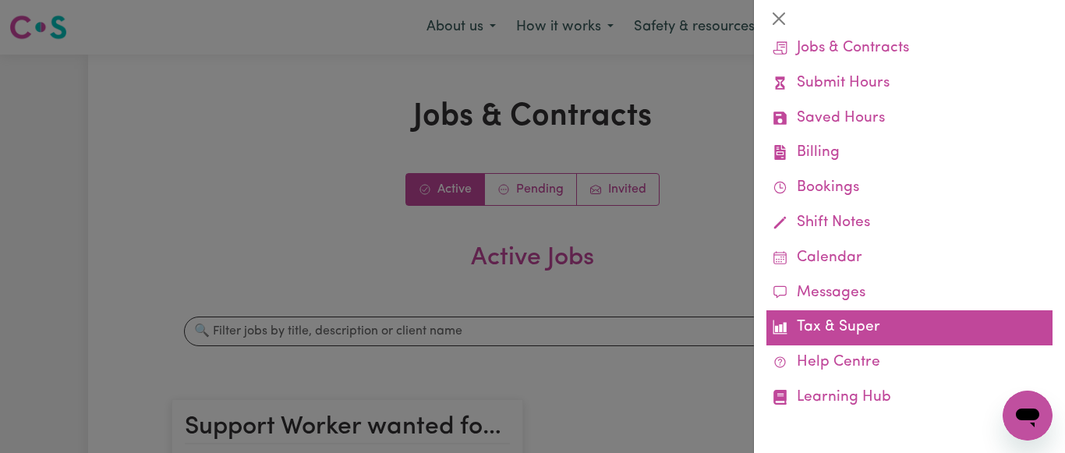
click at [859, 331] on link "Tax & Super" at bounding box center [909, 327] width 286 height 35
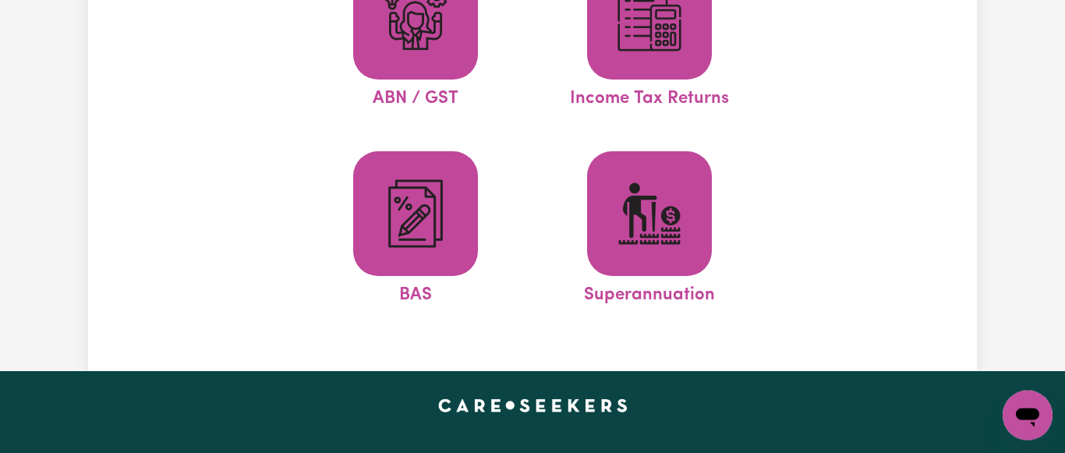
scroll to position [238, 0]
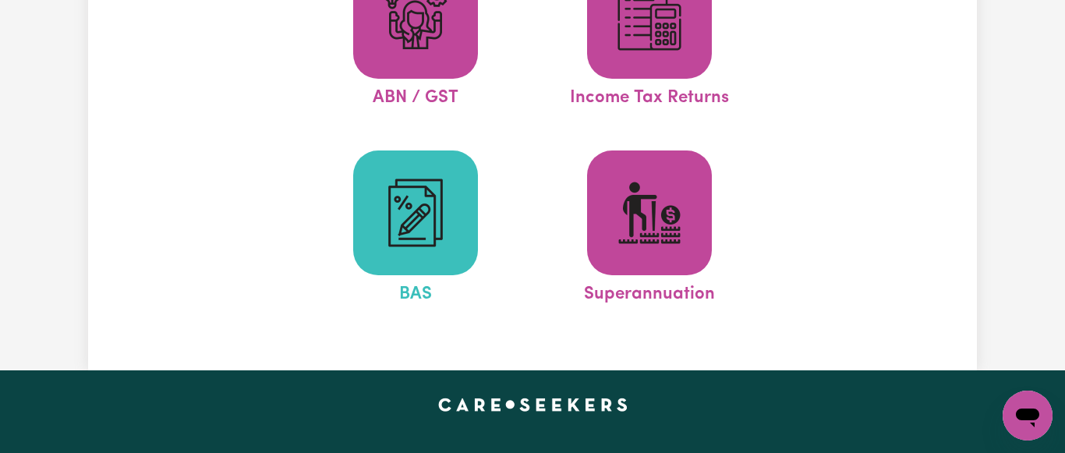
click at [422, 203] on img at bounding box center [415, 212] width 75 height 75
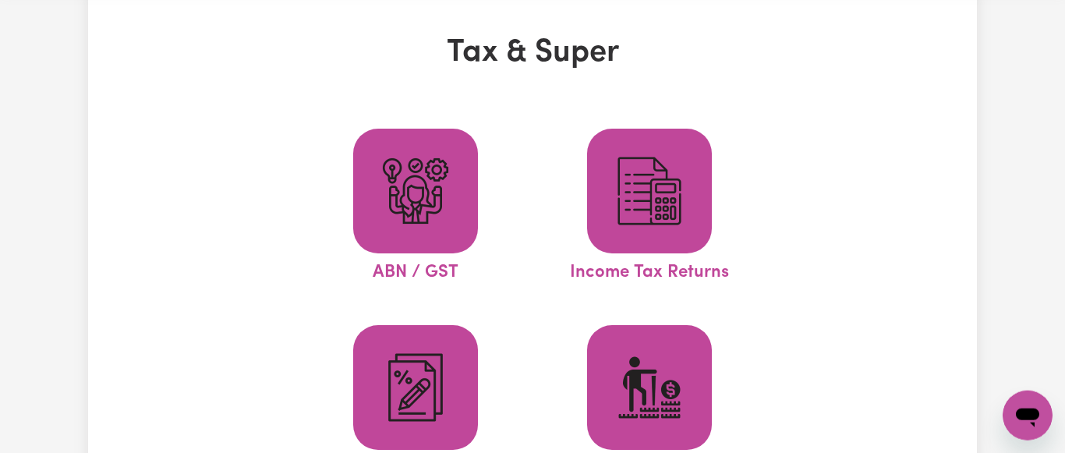
scroll to position [0, 0]
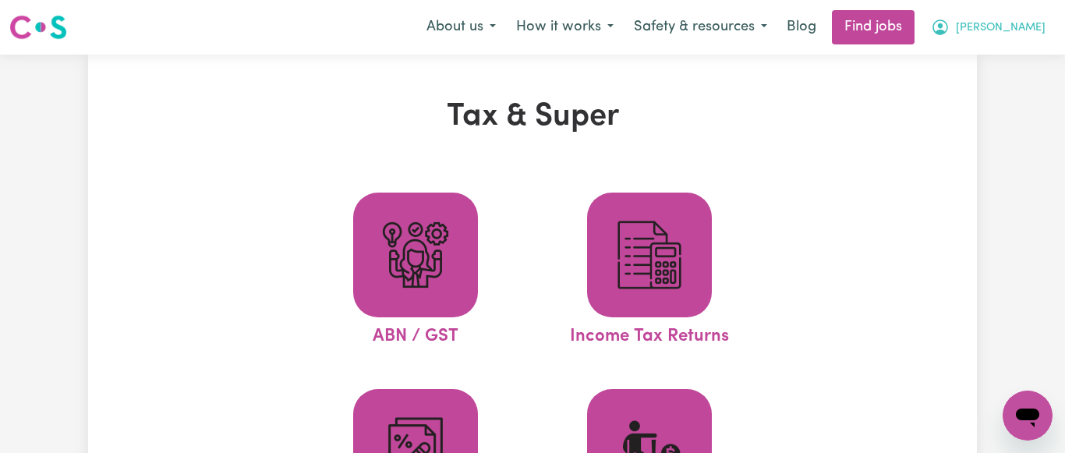
click at [1041, 25] on span "[PERSON_NAME]" at bounding box center [1001, 27] width 90 height 17
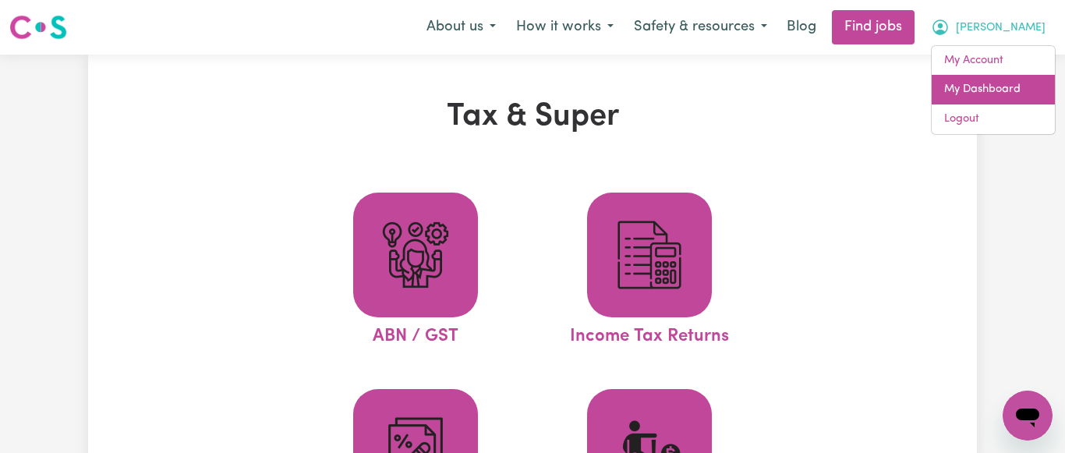
click at [984, 91] on link "My Dashboard" at bounding box center [992, 90] width 123 height 30
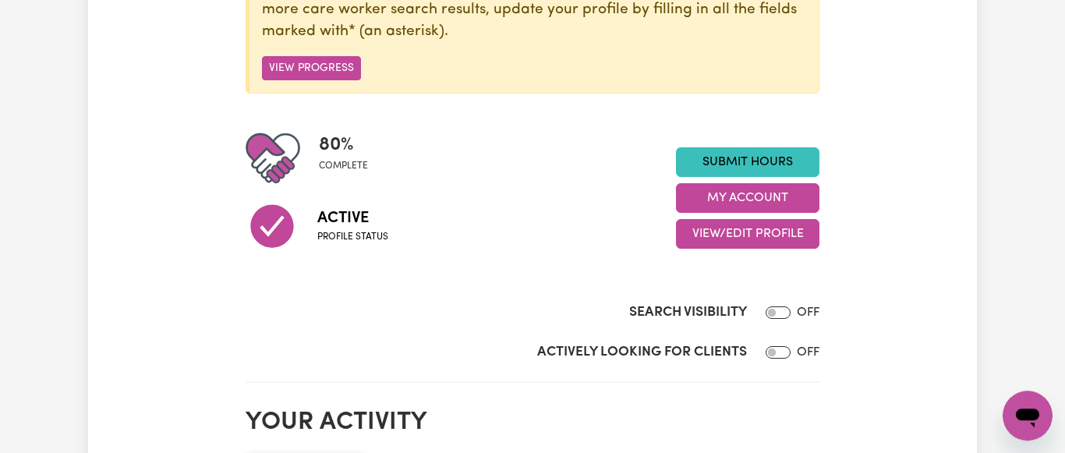
scroll to position [238, 0]
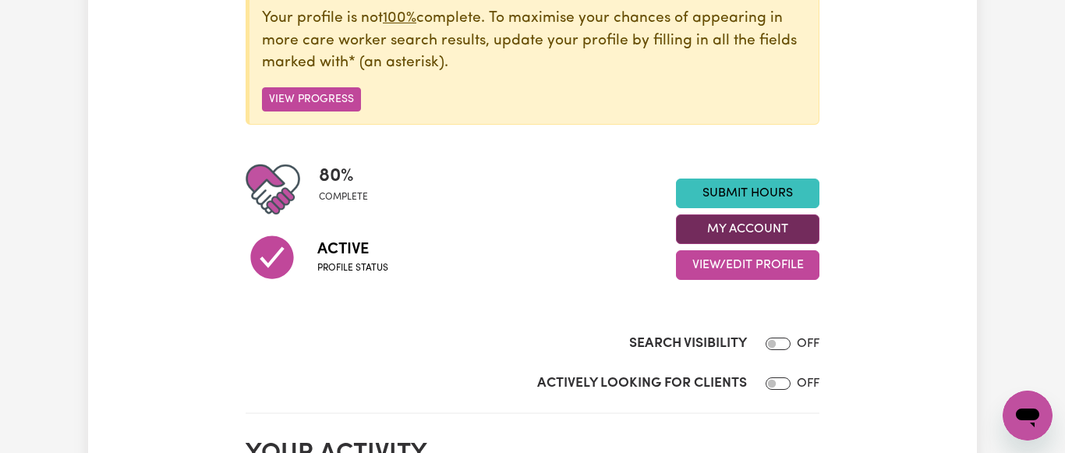
click at [759, 227] on button "My Account" at bounding box center [747, 229] width 143 height 30
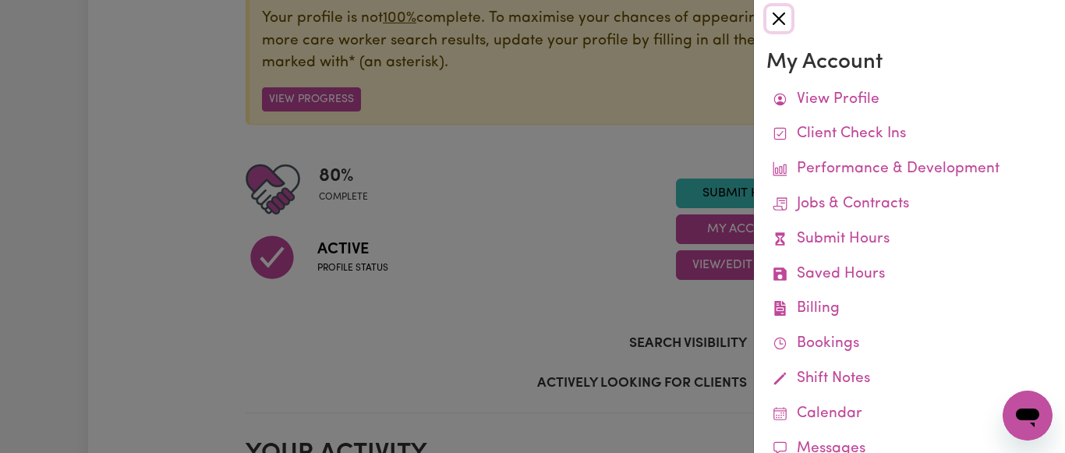
click at [777, 11] on button "Close" at bounding box center [778, 18] width 25 height 25
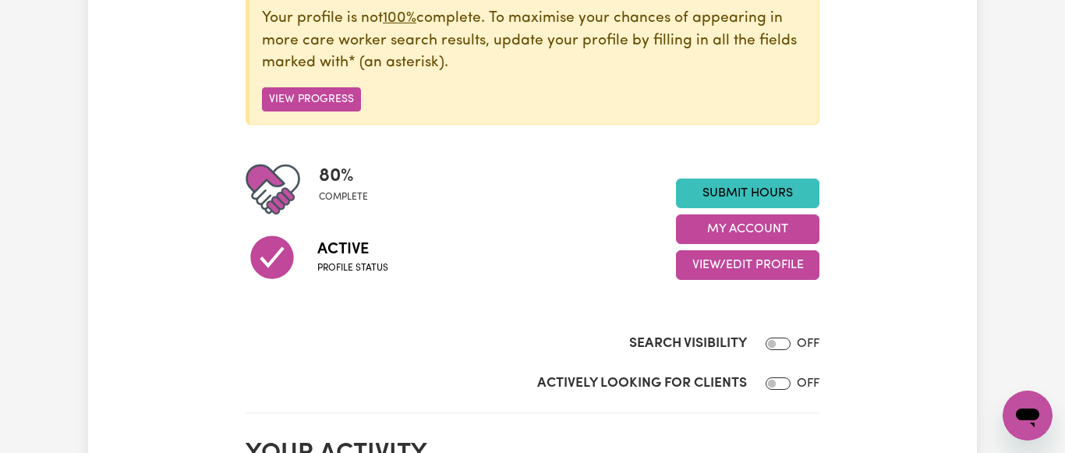
scroll to position [0, 0]
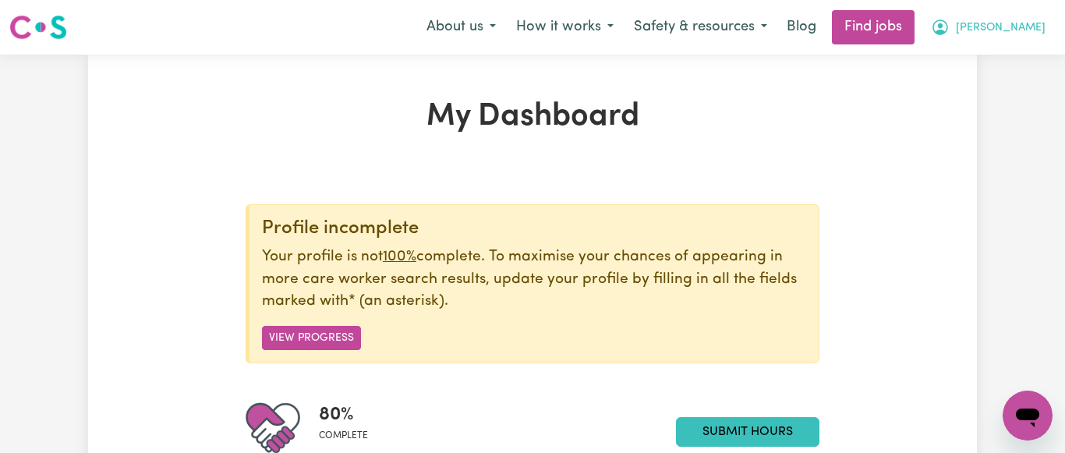
click at [1032, 23] on span "[PERSON_NAME]" at bounding box center [1001, 27] width 90 height 17
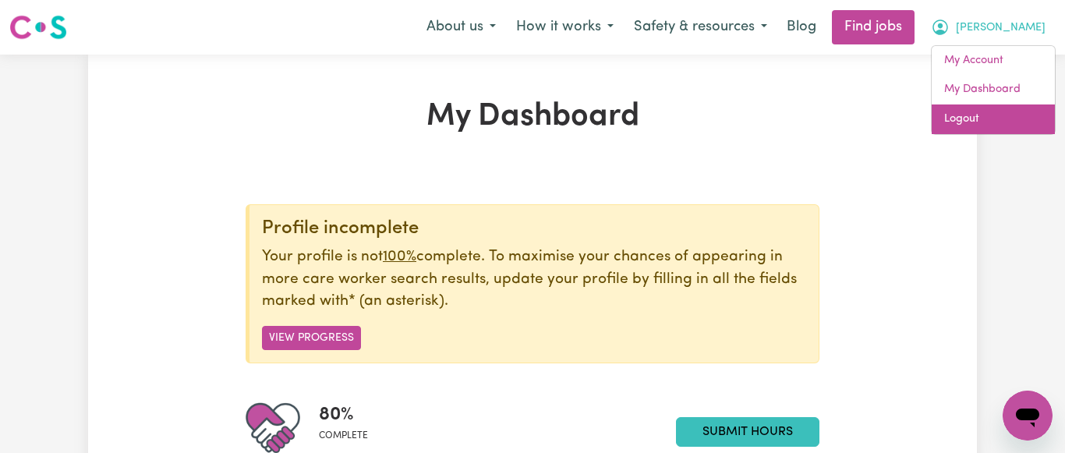
click at [956, 117] on link "Logout" at bounding box center [992, 119] width 123 height 30
